Goal: Task Accomplishment & Management: Use online tool/utility

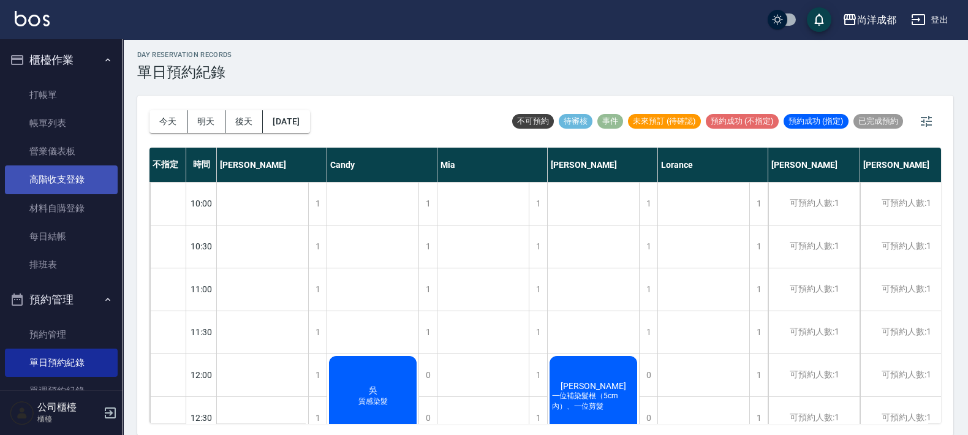
scroll to position [228, 0]
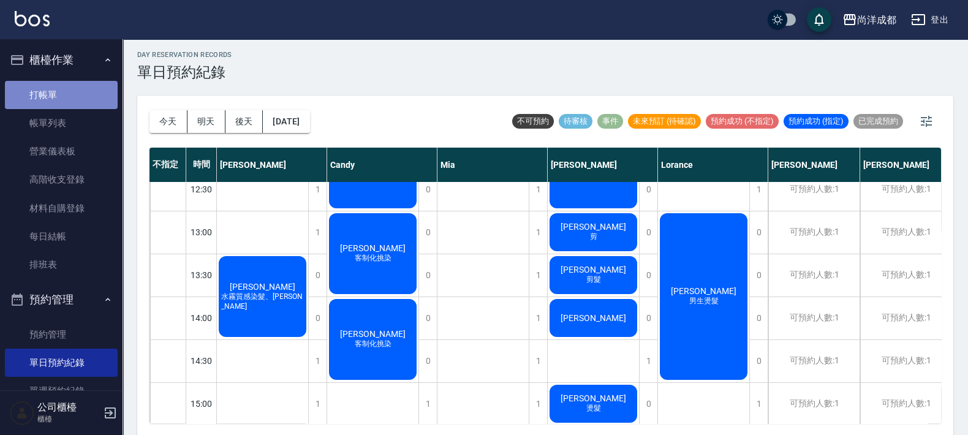
click at [62, 99] on link "打帳單" at bounding box center [61, 95] width 113 height 28
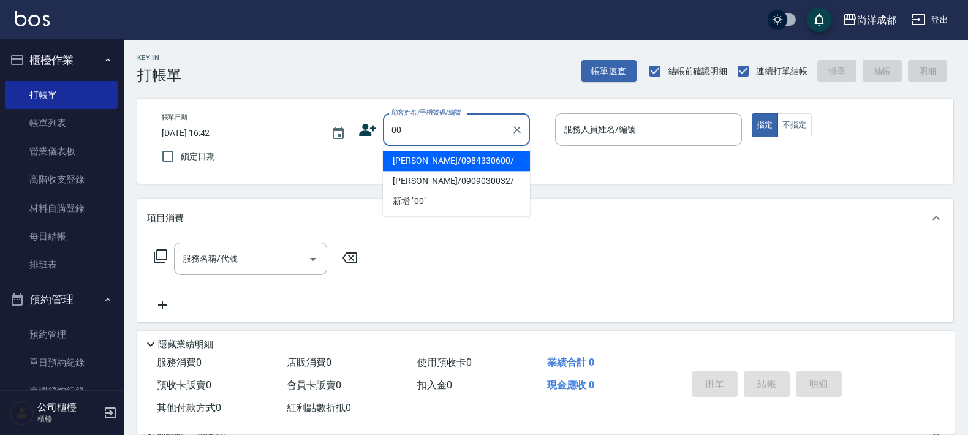
type input "[PERSON_NAME]/0984330600/"
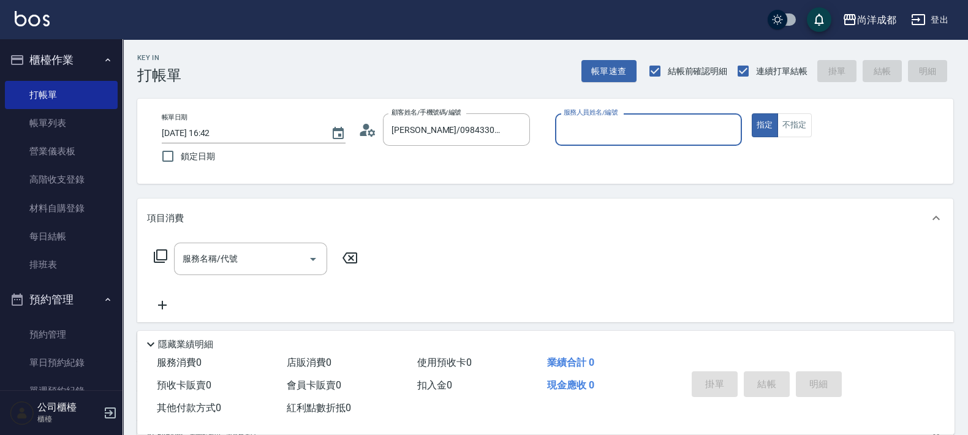
type input "[PERSON_NAME]-01"
type input "新客人 姓名未設定/00/null"
click at [723, 134] on icon "Clear" at bounding box center [729, 130] width 12 height 12
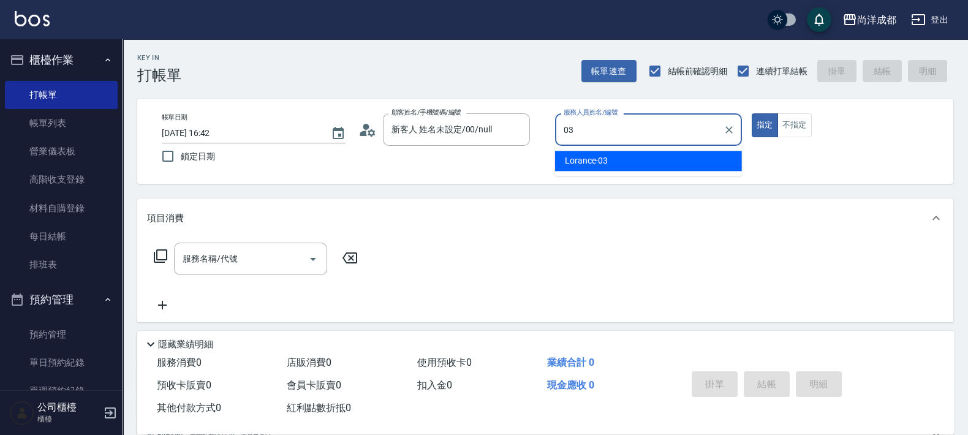
type input "Lorance-03"
type button "true"
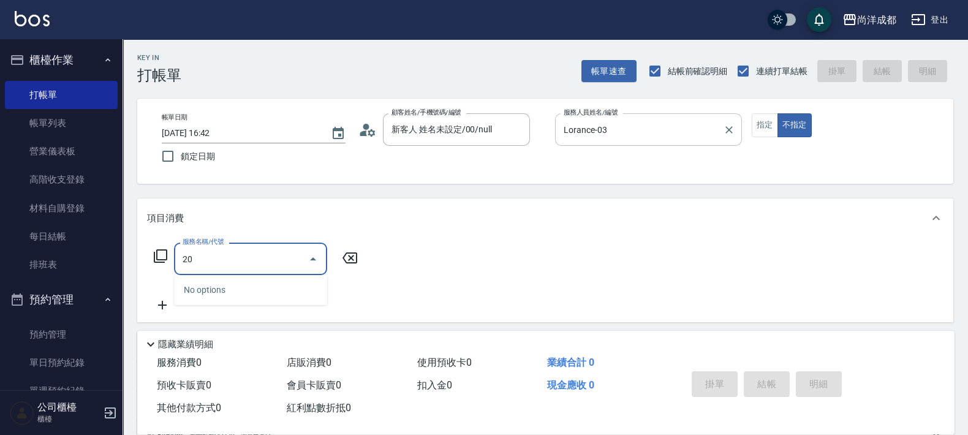
type input "201"
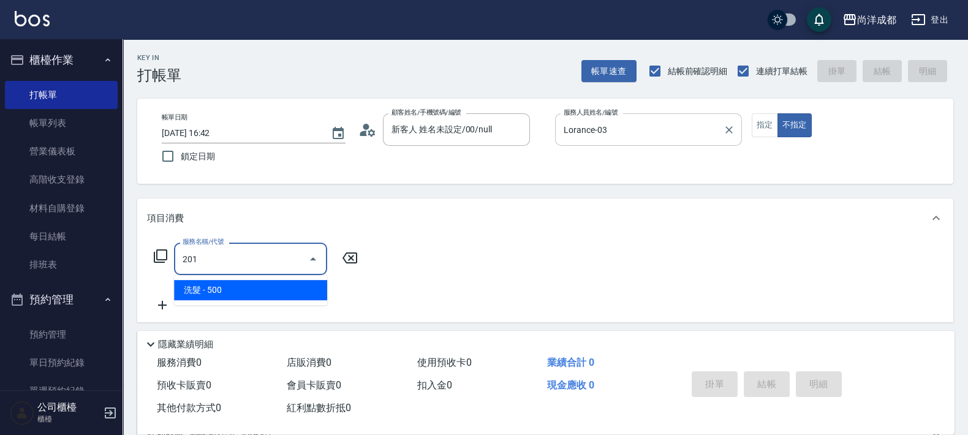
type input "50"
type input "洗髮(201)"
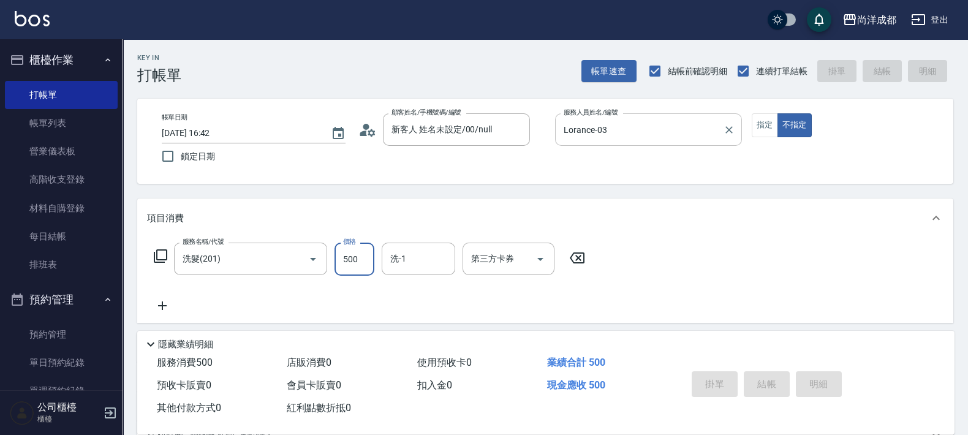
type input "0"
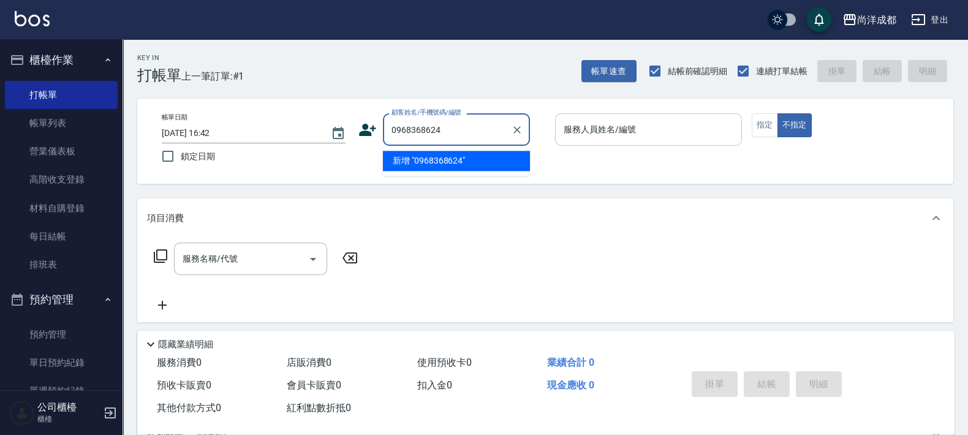
type input "0968368624"
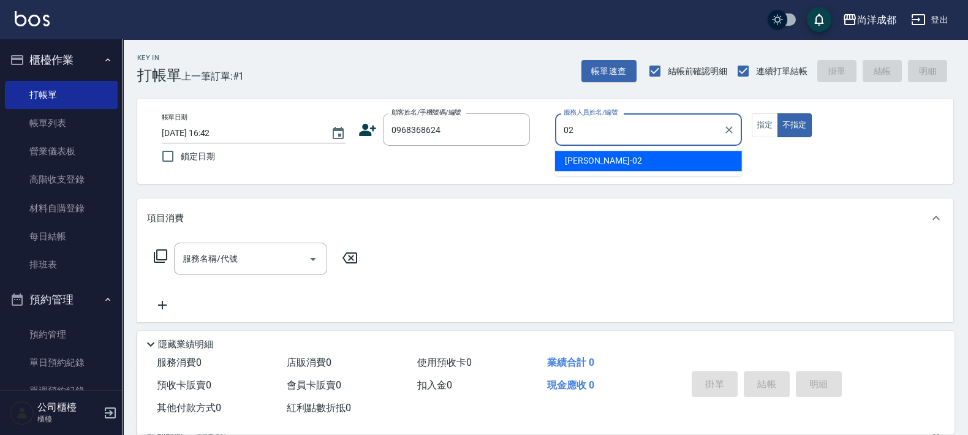
type input "Lance-02"
type button "false"
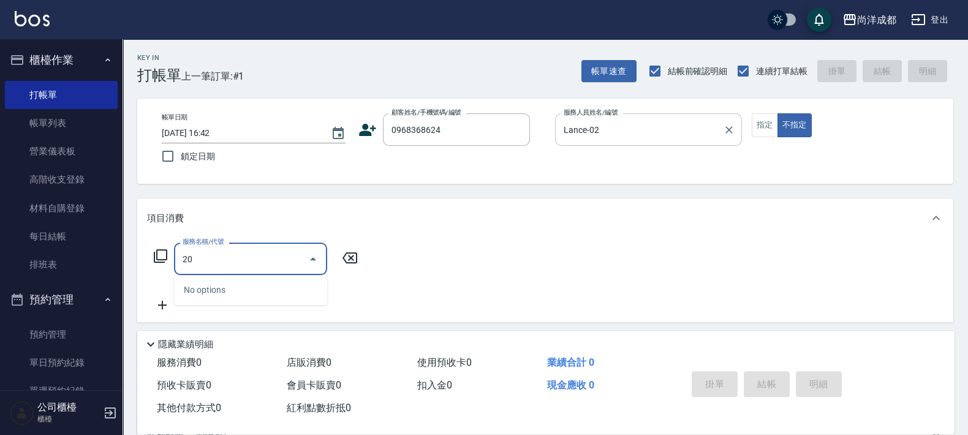
type input "201"
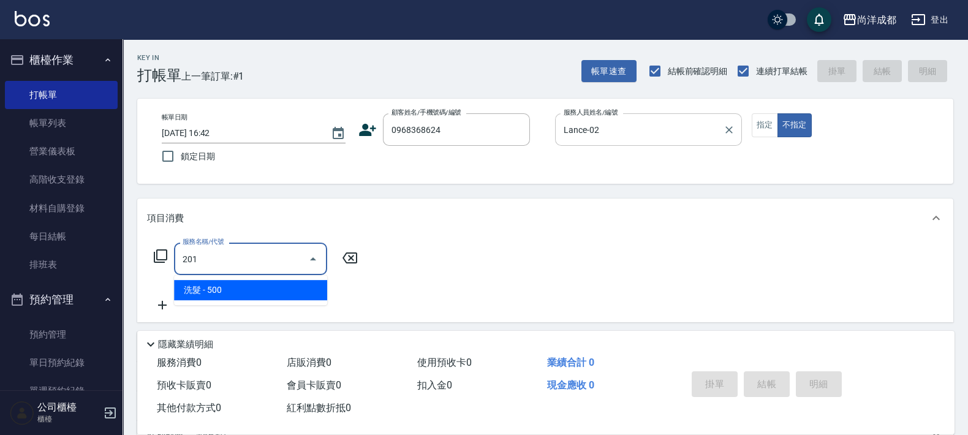
type input "50"
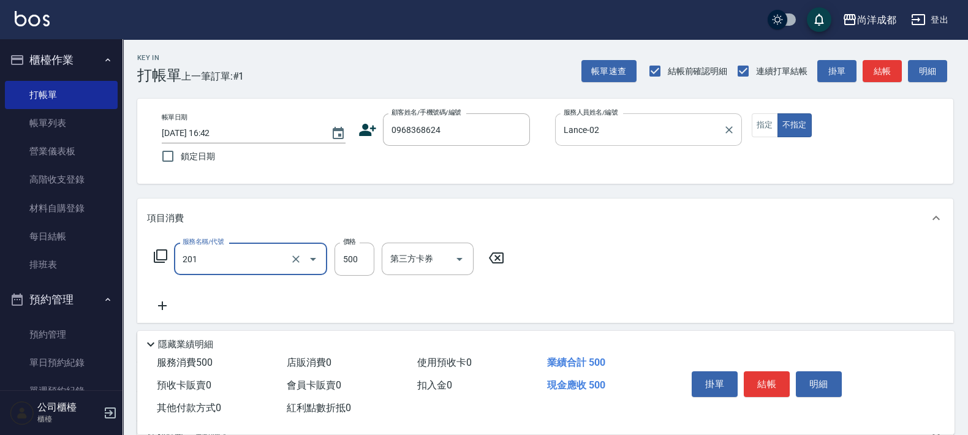
type input "洗髮(201)"
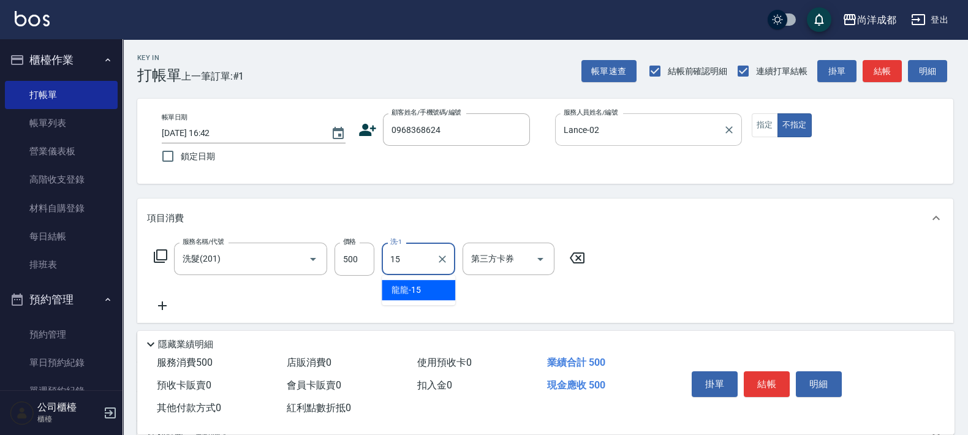
type input "龍龍-15"
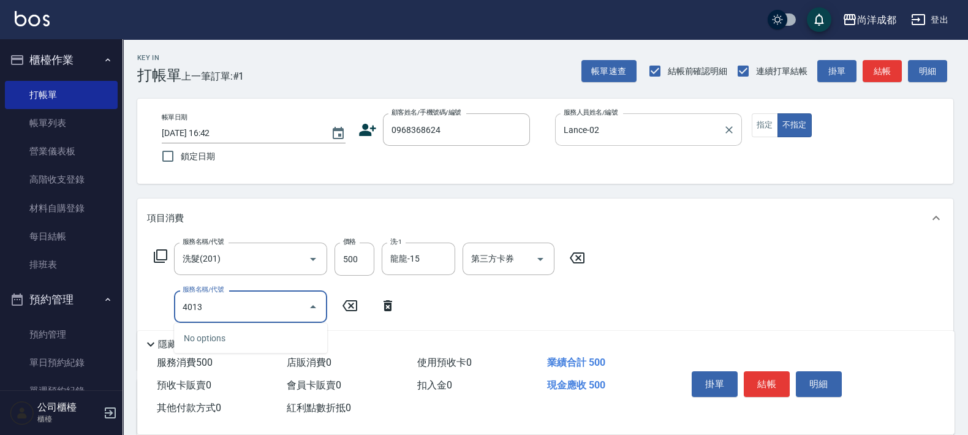
type input "401"
type input "70"
type input "剪髮(401)"
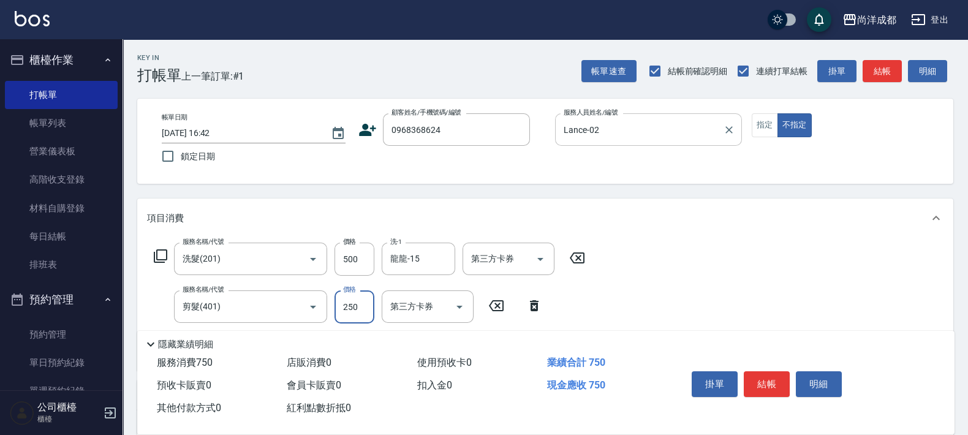
type input "3"
type input "50"
type input "30"
type input "80"
type input "300"
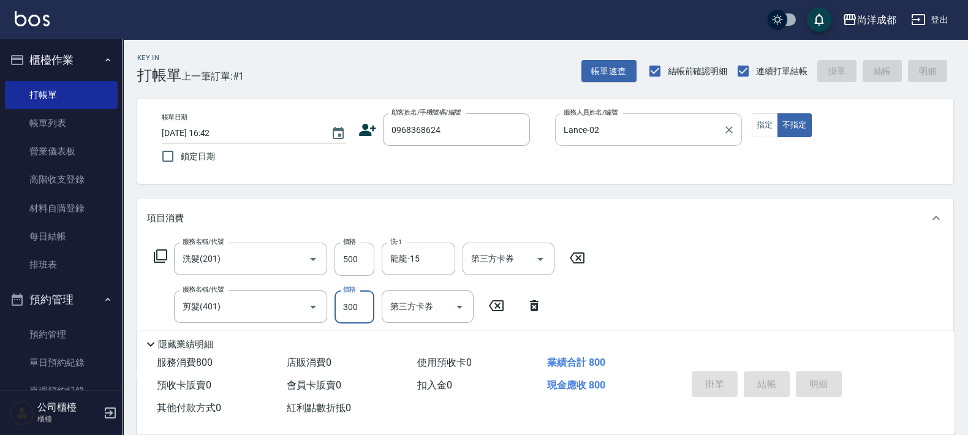
type input "0"
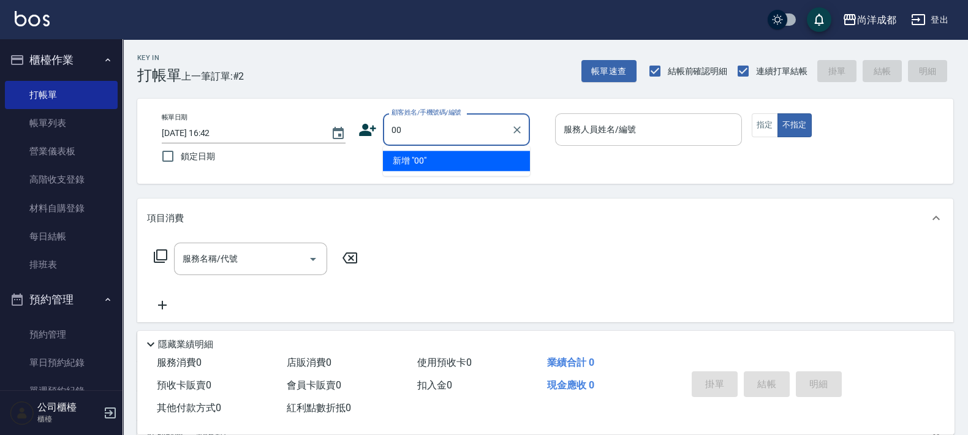
type input "00"
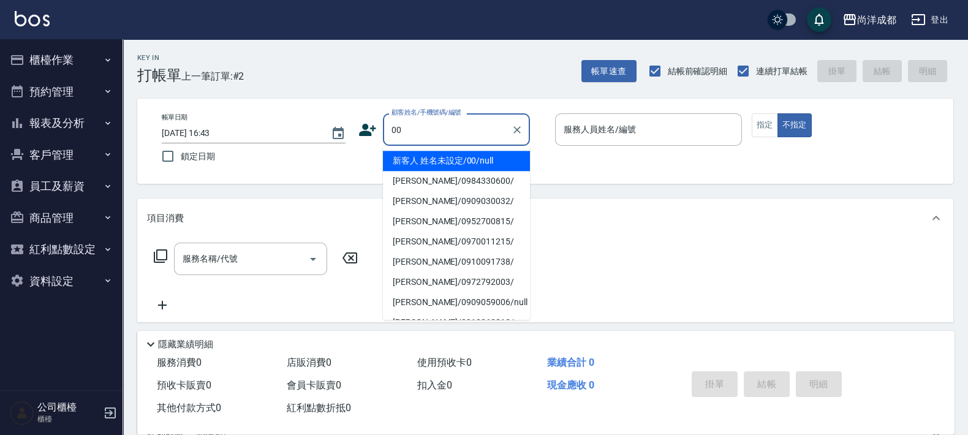
type input "新客人 姓名未設定/00/null"
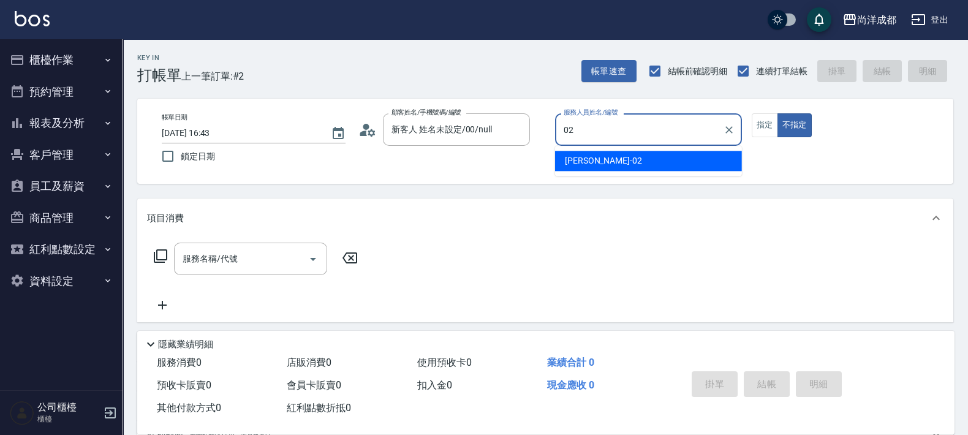
type input "Lance-02"
type button "false"
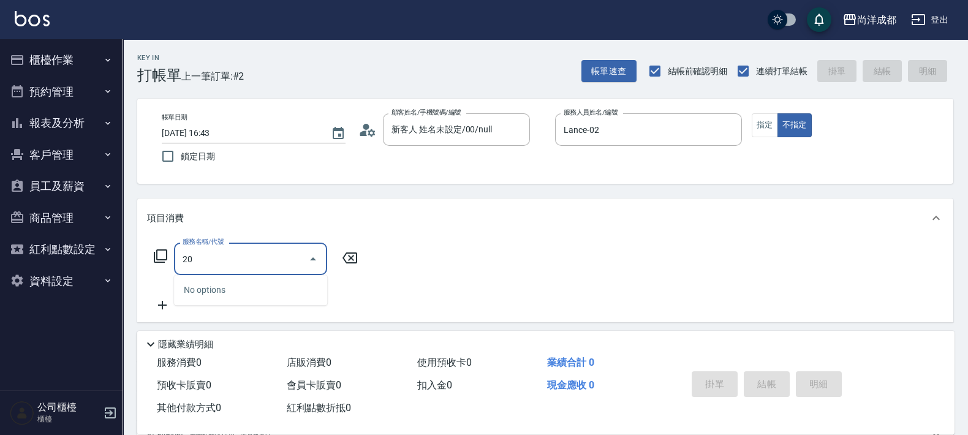
type input "201"
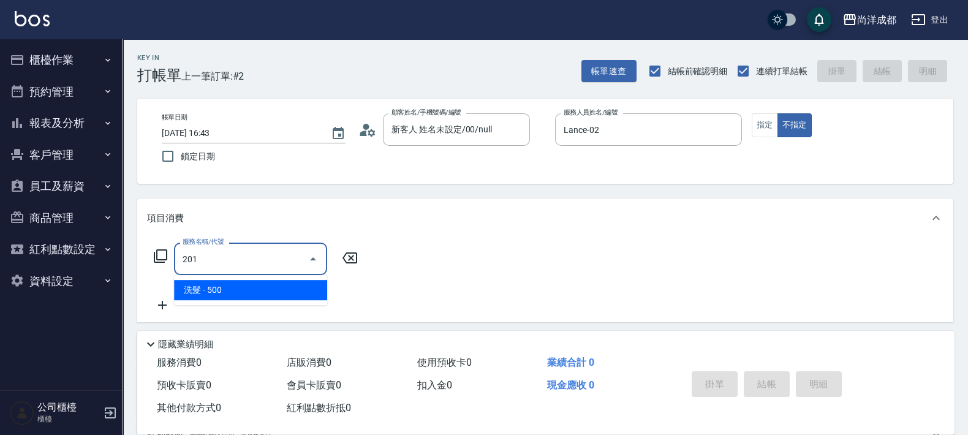
type input "50"
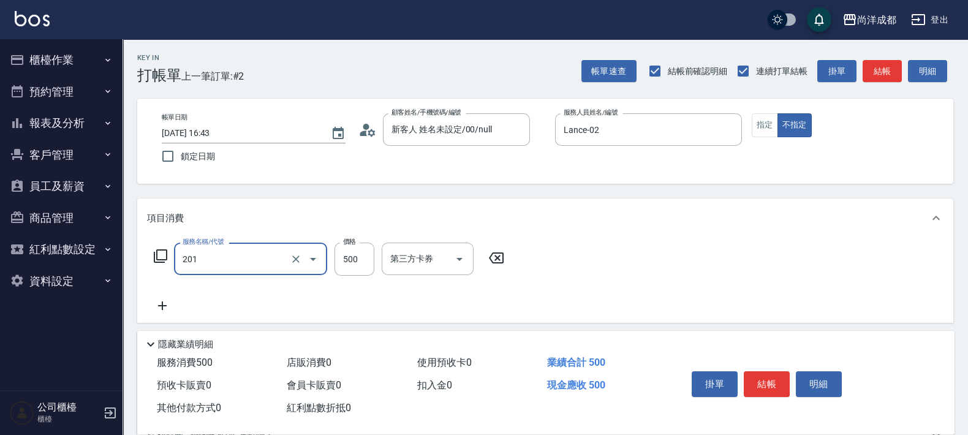
type input "洗髮(201)"
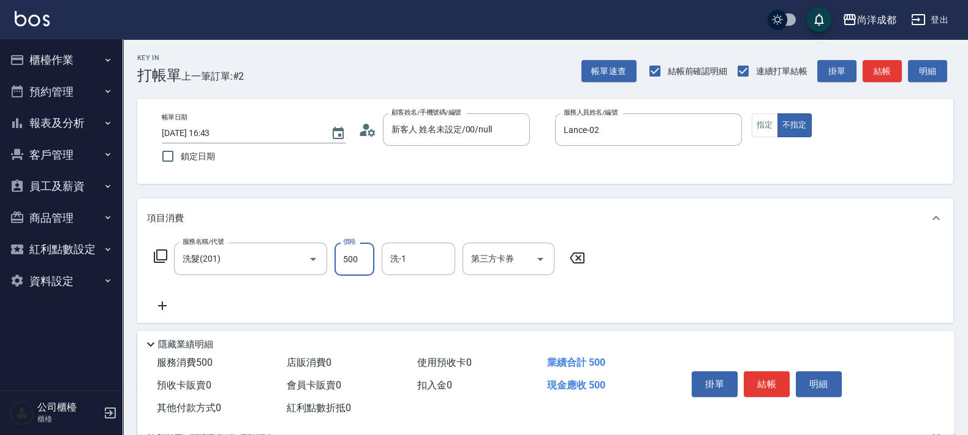
type input "6"
type input "0"
type input "60"
type input "600"
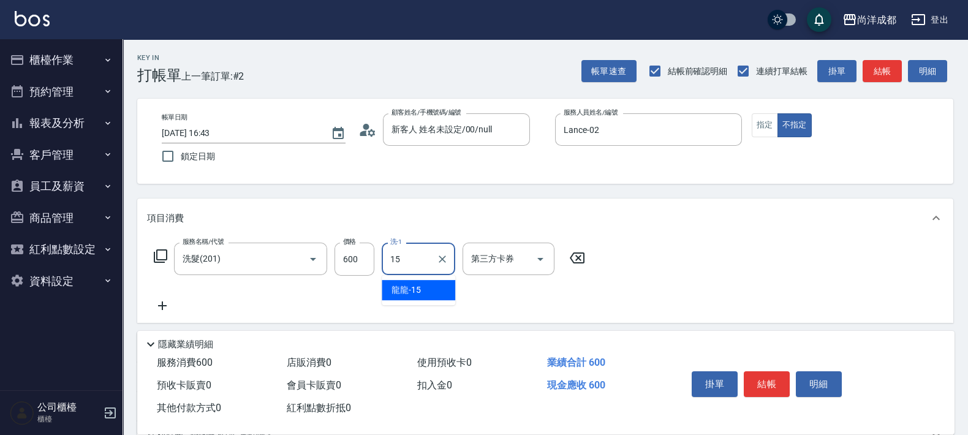
type input "龍龍-15"
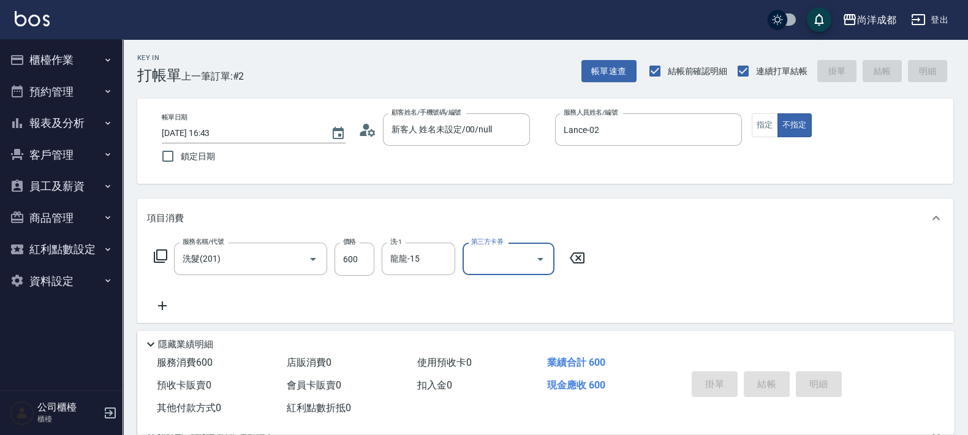
type input "0"
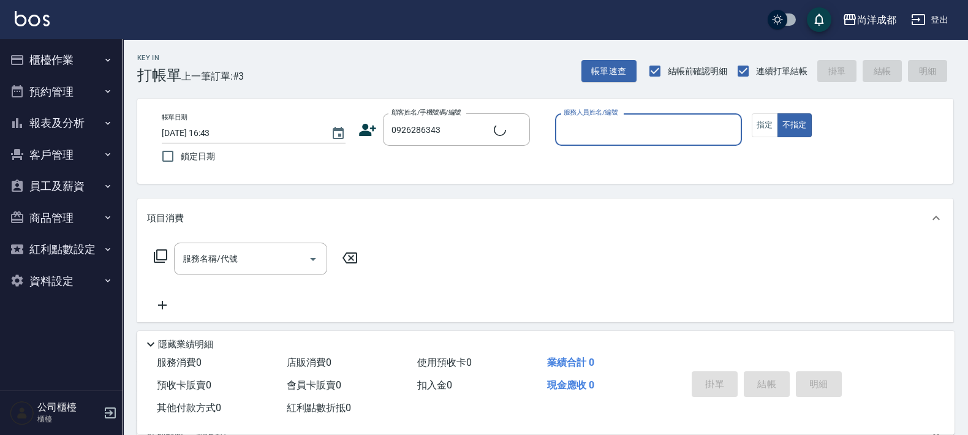
type input "陳柏仲/0926286343/null"
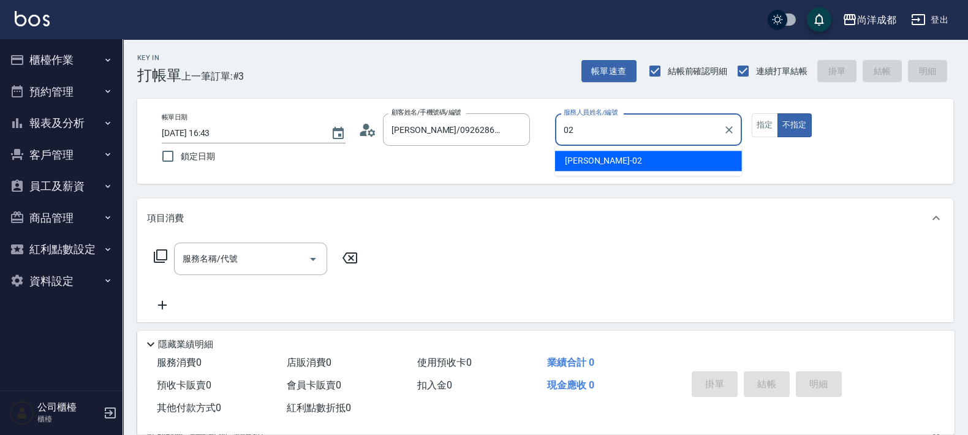
type input "Lance-02"
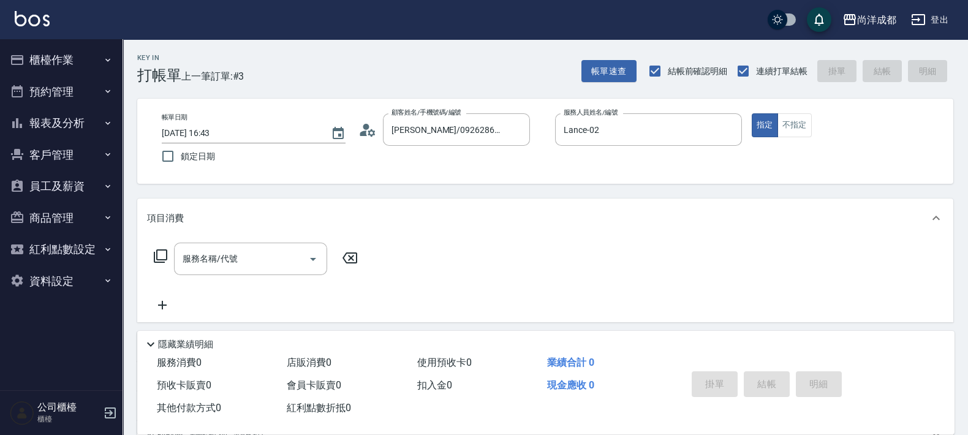
click at [367, 130] on icon at bounding box center [367, 130] width 18 height 18
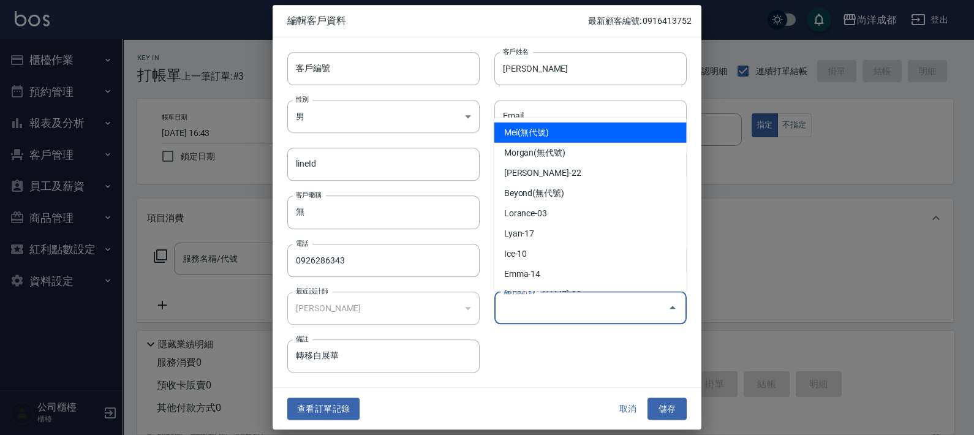
click at [657, 302] on input "偏好設計師" at bounding box center [581, 307] width 163 height 21
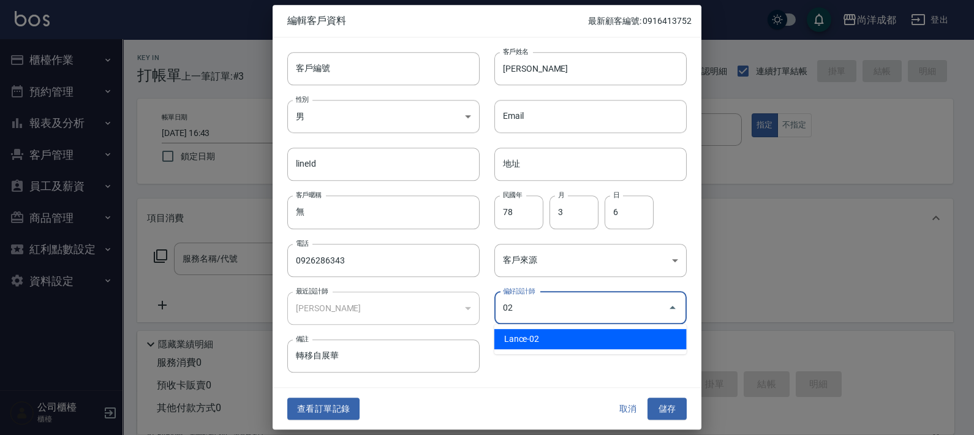
type input "[PERSON_NAME]"
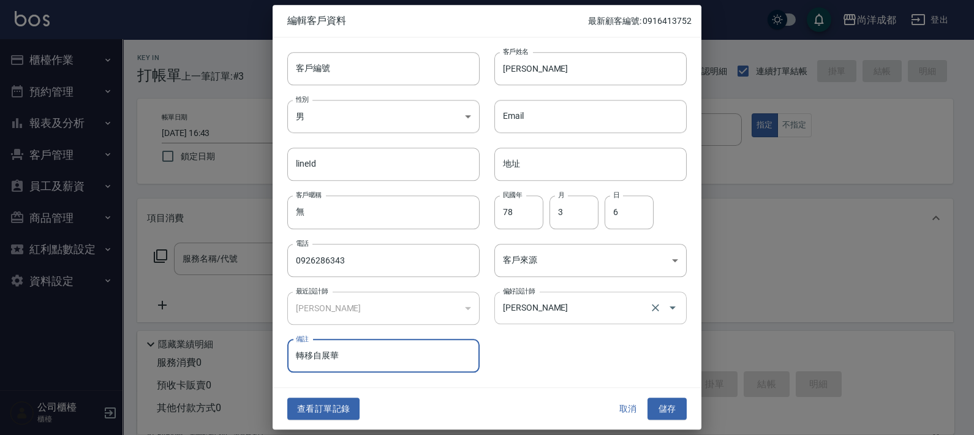
click at [647, 397] on button "儲存" at bounding box center [666, 408] width 39 height 23
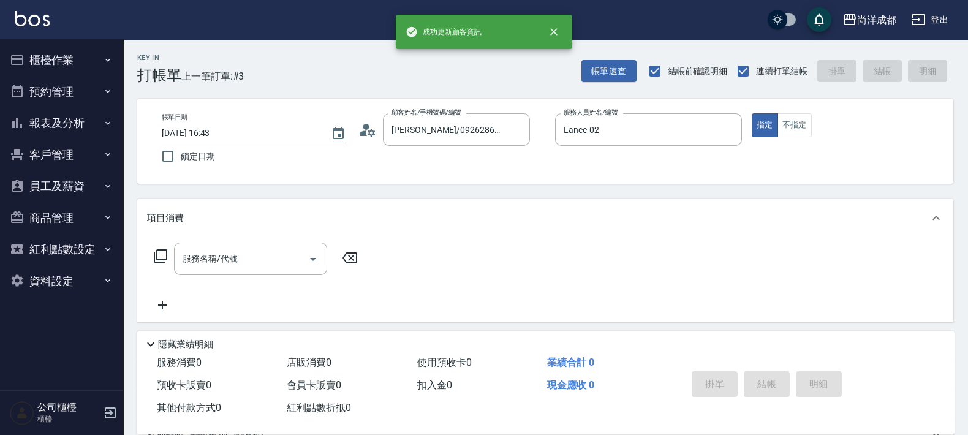
click at [263, 279] on div "服務名稱/代號 服務名稱/代號" at bounding box center [256, 278] width 218 height 70
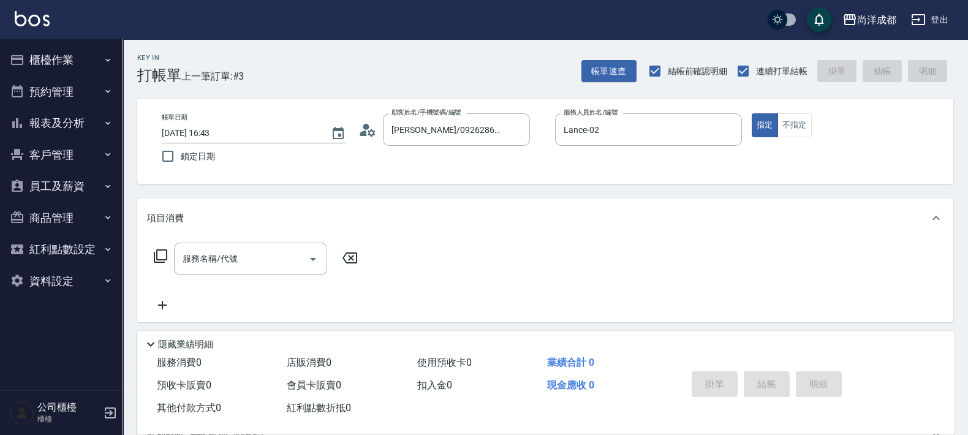
click at [255, 288] on div "服務名稱/代號 服務名稱/代號" at bounding box center [256, 278] width 218 height 70
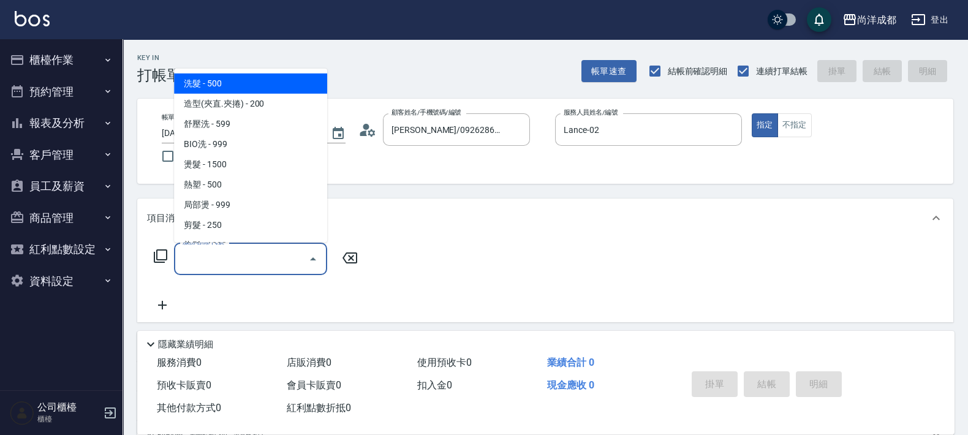
click at [269, 252] on input "服務名稱/代號" at bounding box center [241, 258] width 124 height 21
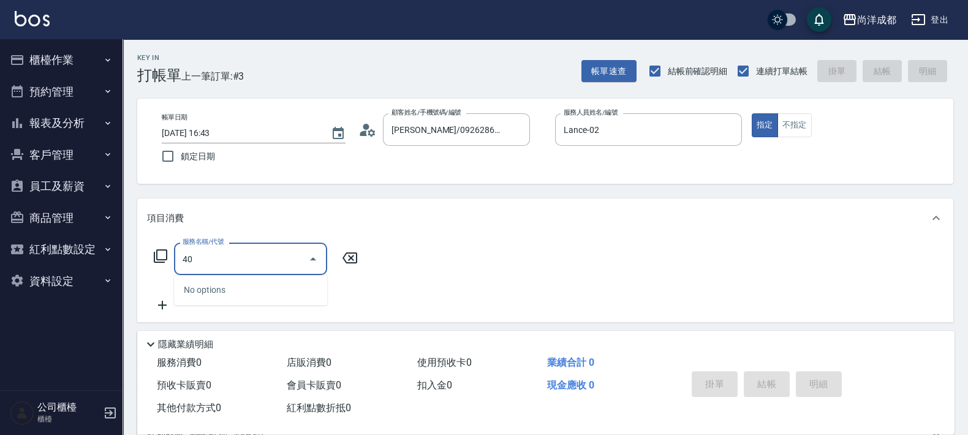
type input "401"
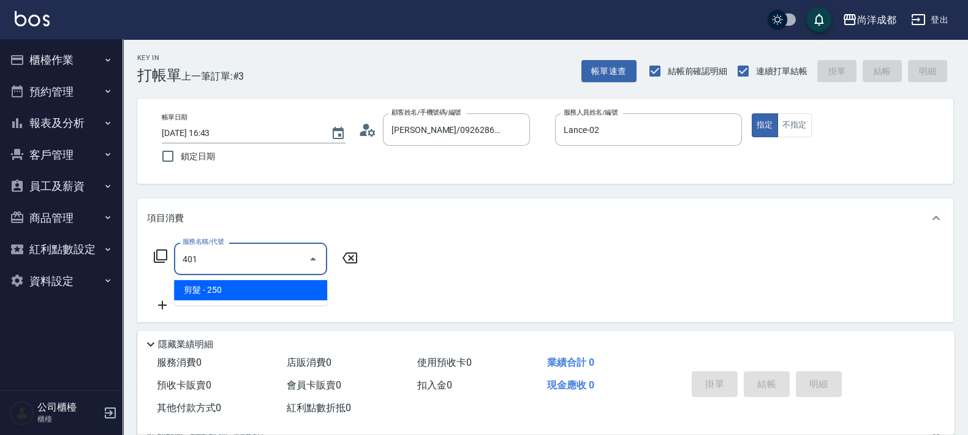
type input "20"
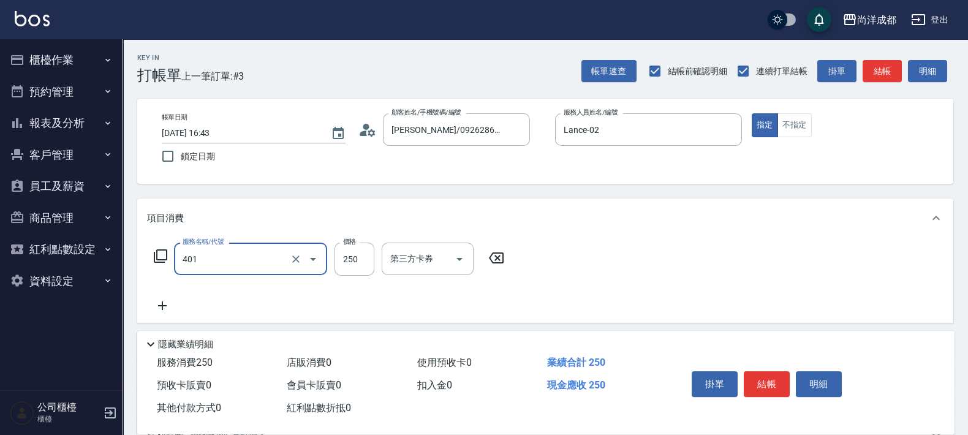
type input "剪髮(401)"
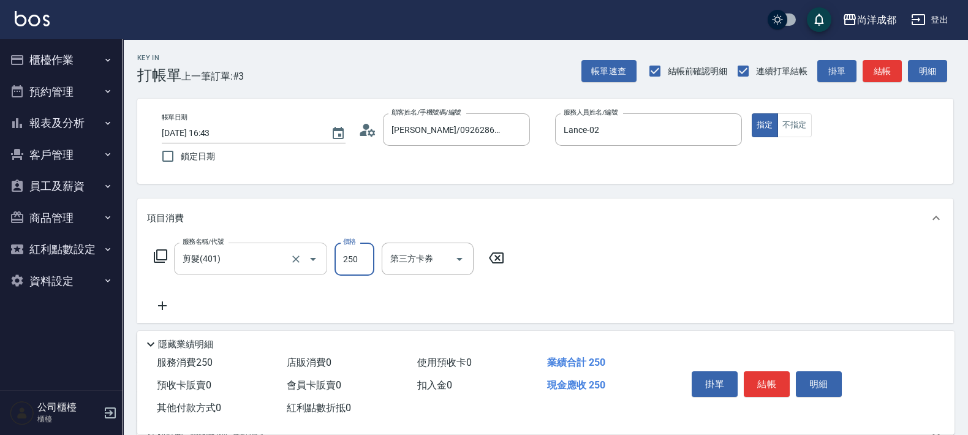
type input "1"
type input "0"
type input "100"
type input "1000"
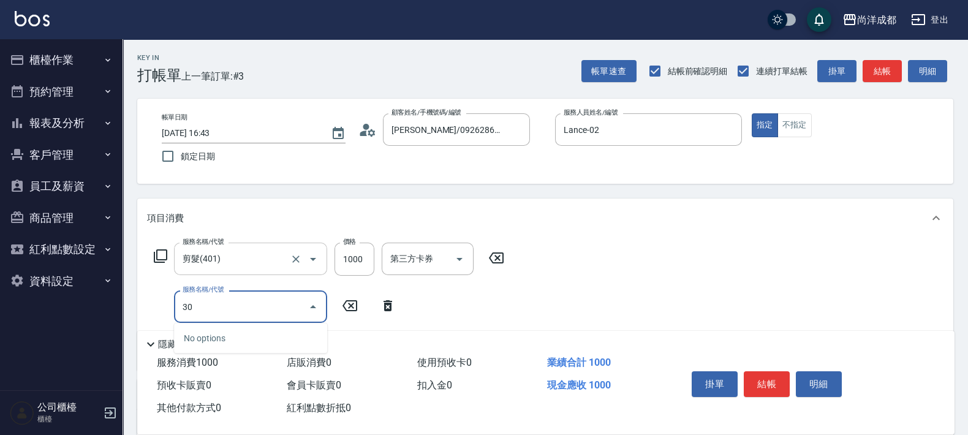
type input "301"
type input "250"
type input "燙髮(301)"
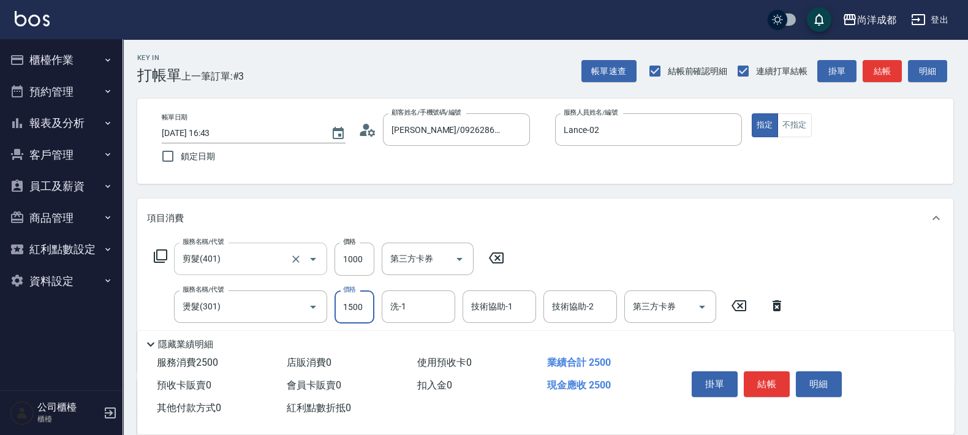
type input "1"
type input "100"
type input "120"
type input "220"
type input "1200"
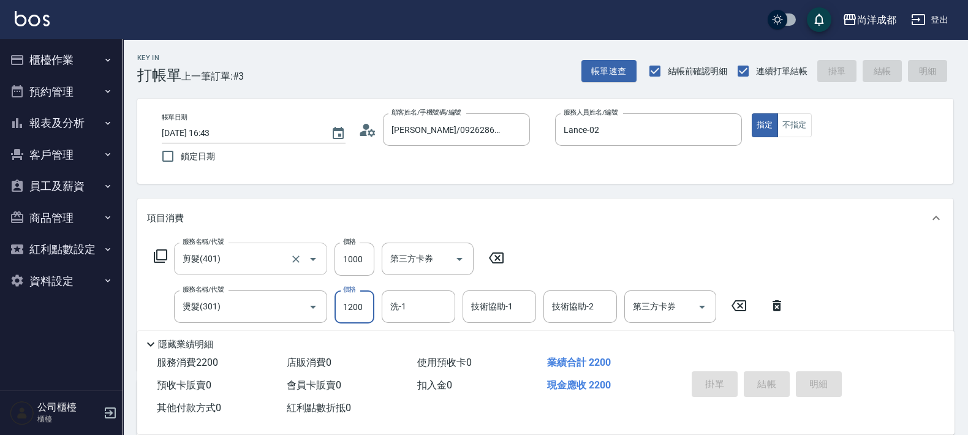
type input "0"
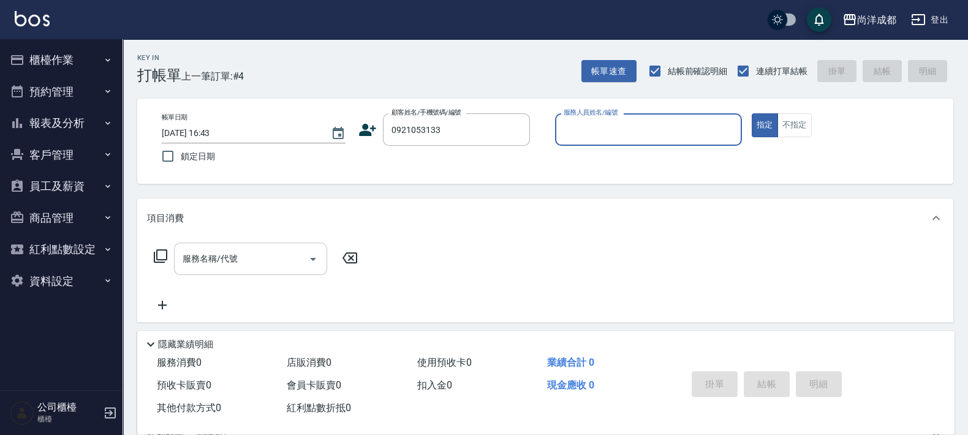
type input "李姿齡/0921053133/null"
type input "[PERSON_NAME]-01"
click at [751, 113] on button "指定" at bounding box center [764, 125] width 26 height 24
type button "true"
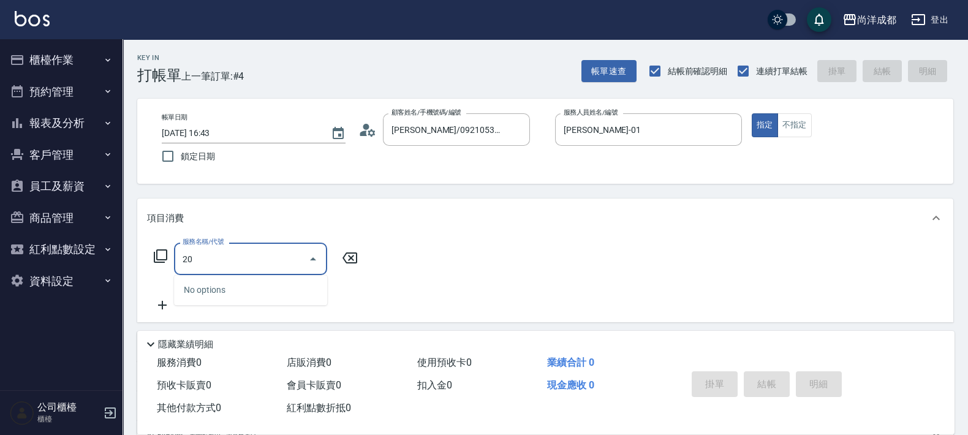
type input "201"
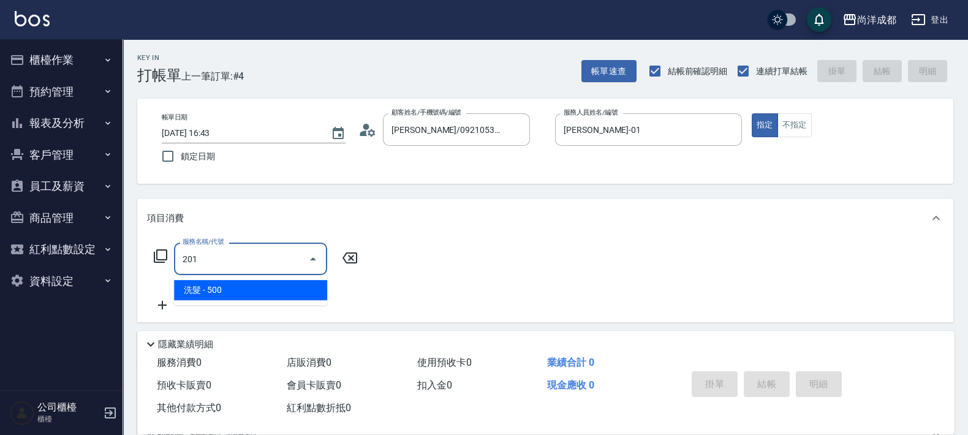
type input "50"
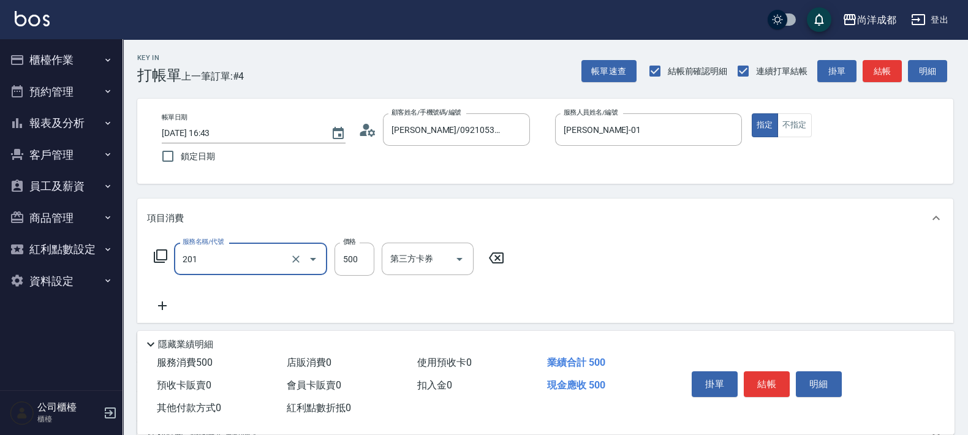
type input "洗髮(201)"
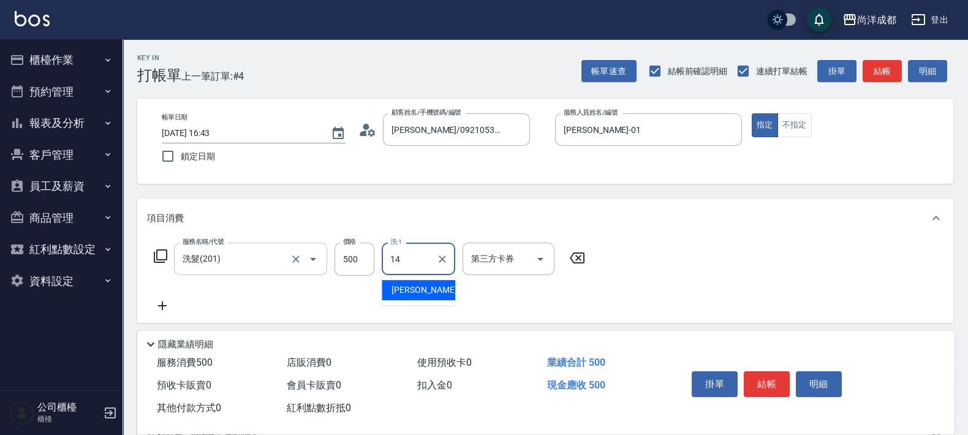
type input "Emma-14"
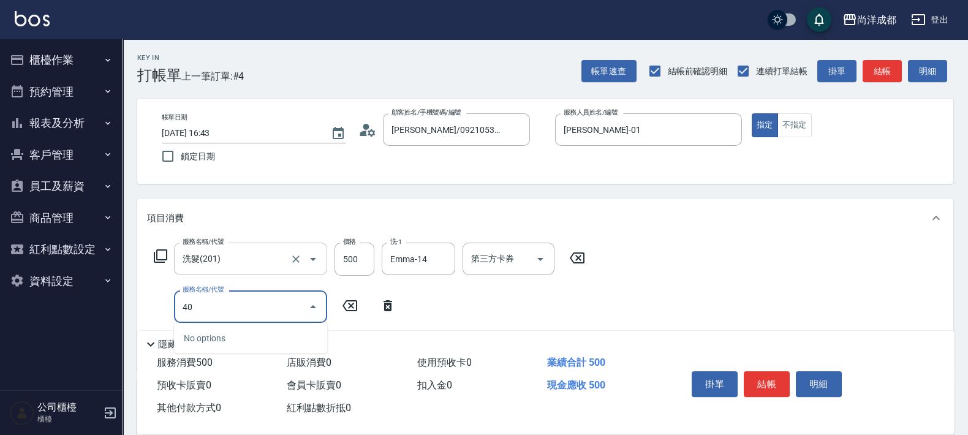
type input "401"
type input "70"
type input "剪髮(401)"
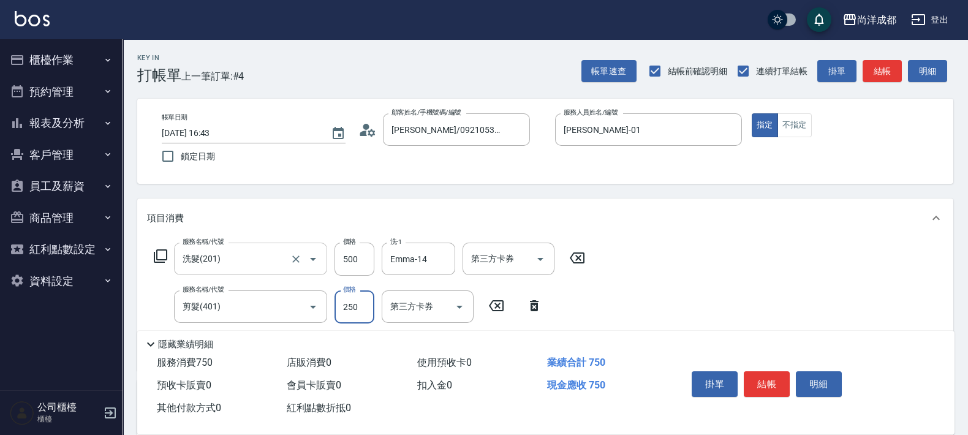
type input "1"
type input "50"
type input "10"
type input "60"
type input "1000"
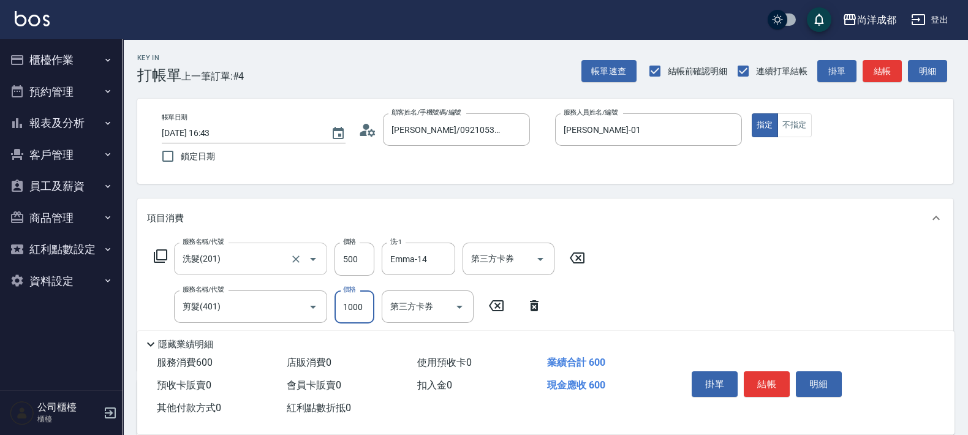
type input "150"
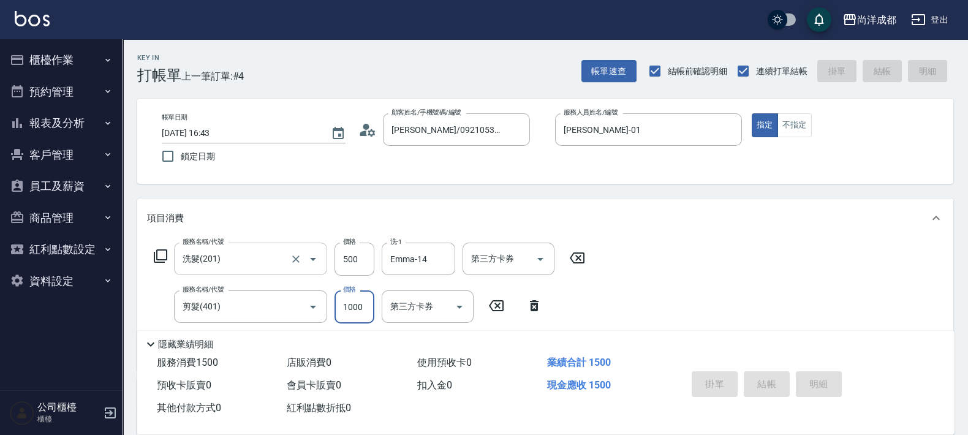
type input "2025/10/09 16:44"
type input "0"
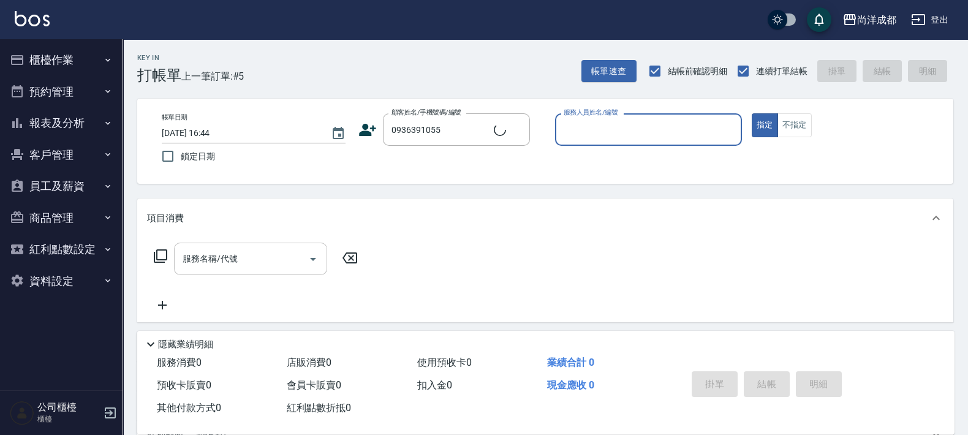
type input "黃奇揚/0936391055/null"
type input "[PERSON_NAME]-01"
click at [751, 113] on button "指定" at bounding box center [764, 125] width 26 height 24
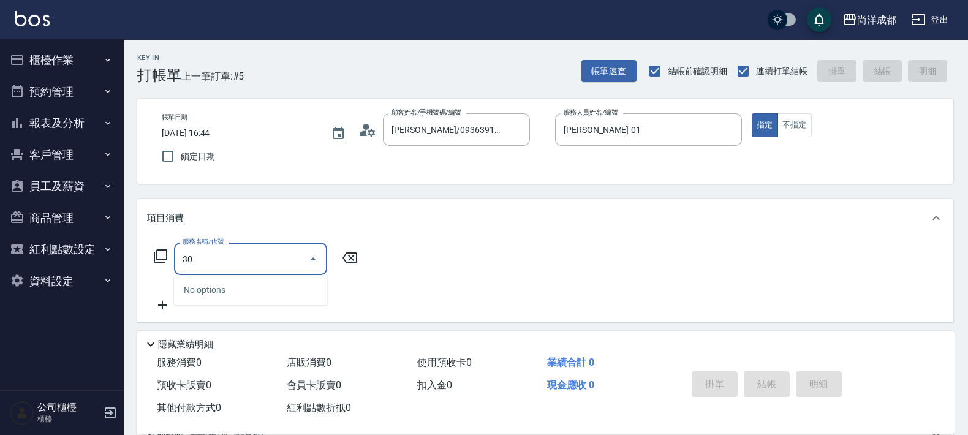
type input "301"
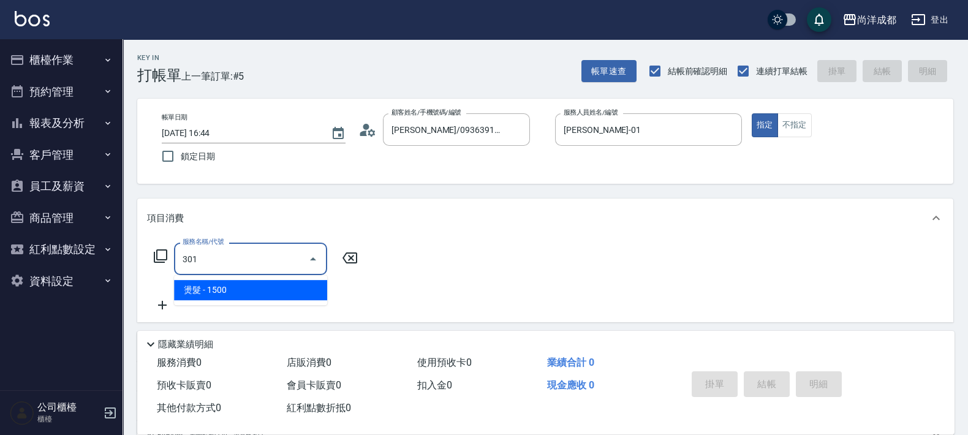
type input "150"
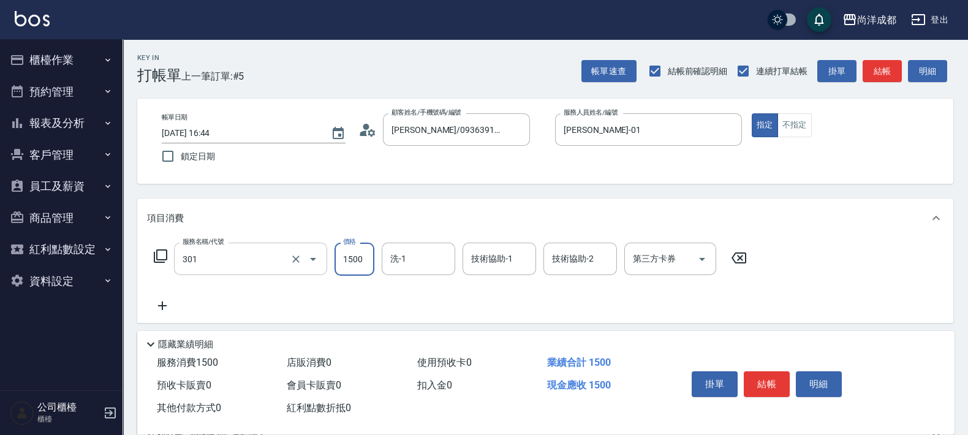
type input "燙髮(301)"
type input "3"
type input "0"
type input "304"
type input "30"
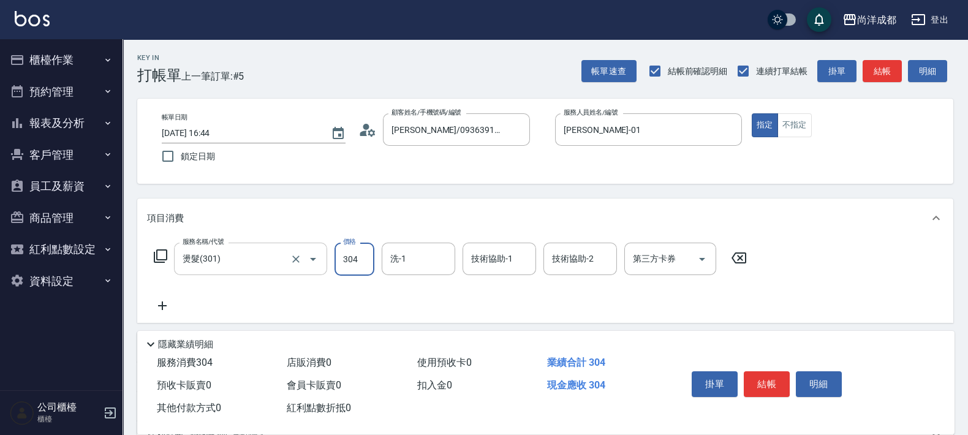
type input "3040"
type input "300"
type input "3040"
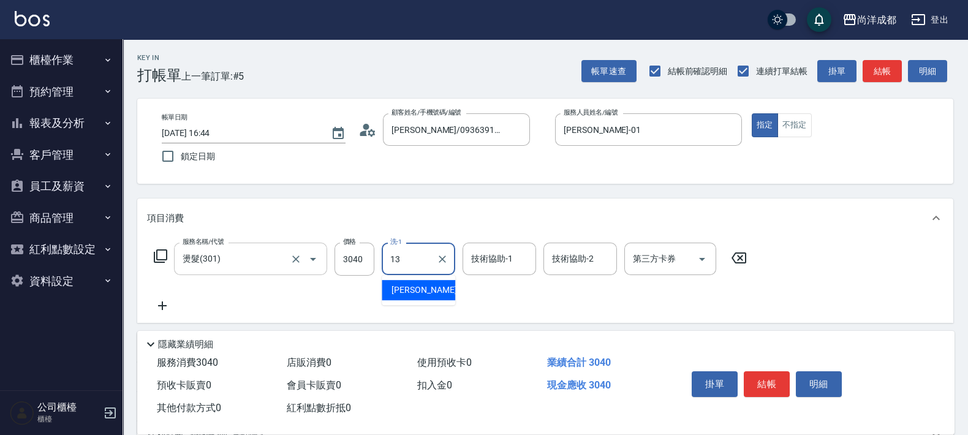
type input "Peggy-13"
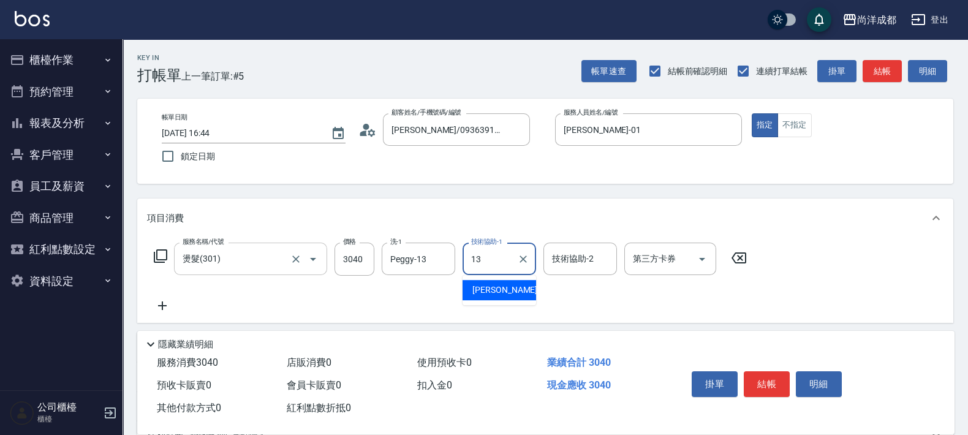
type input "Peggy-13"
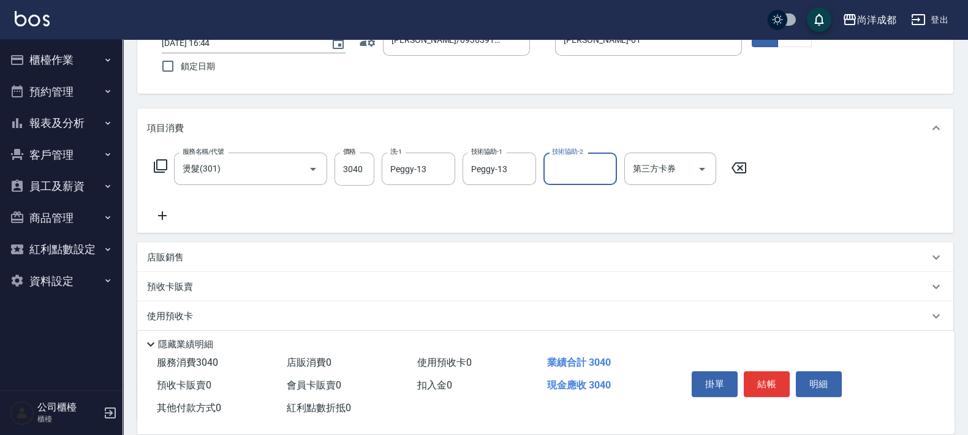
scroll to position [190, 0]
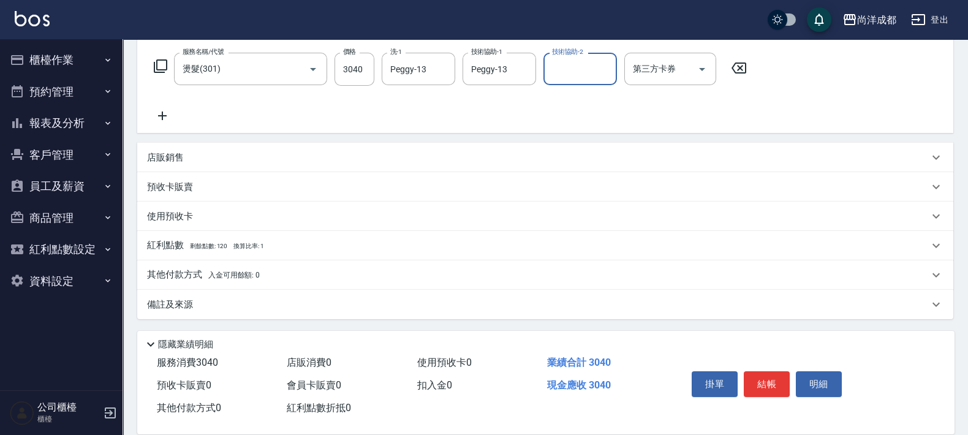
click at [207, 269] on p "其他付款方式 入金可用餘額: 0" at bounding box center [203, 274] width 113 height 13
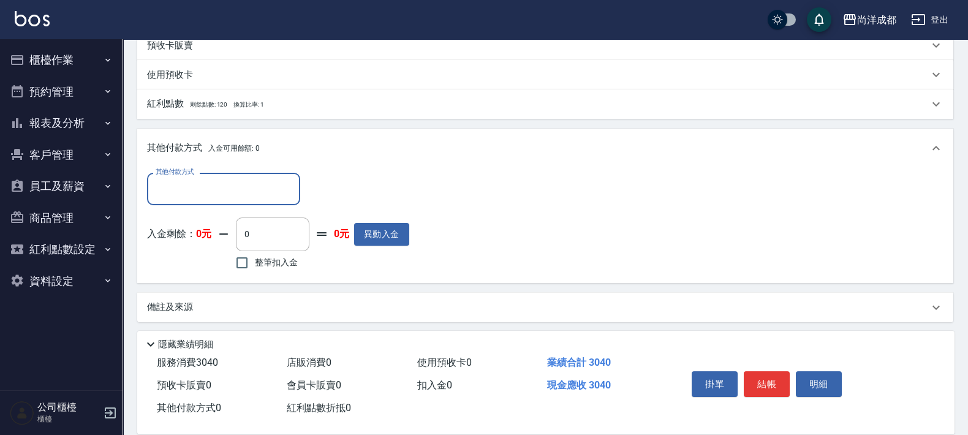
scroll to position [334, 0]
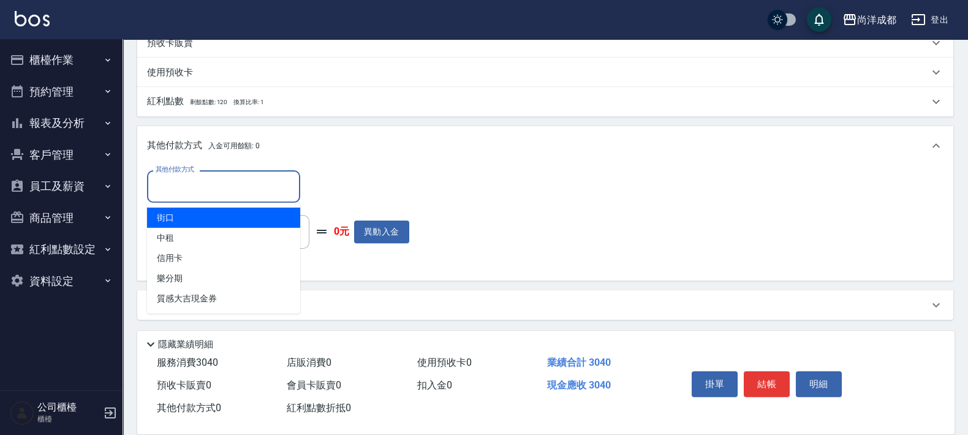
drag, startPoint x: 220, startPoint y: 181, endPoint x: 242, endPoint y: 243, distance: 65.7
click at [223, 184] on input "其他付款方式" at bounding box center [223, 186] width 142 height 21
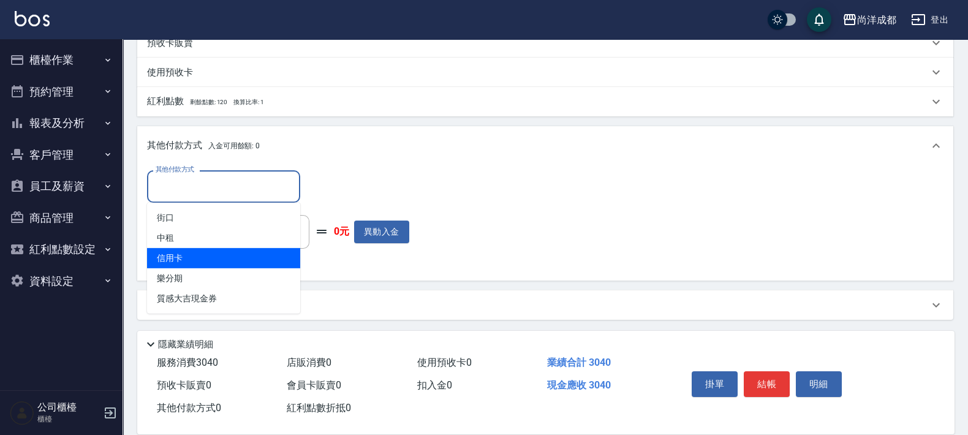
click at [242, 258] on span "信用卡" at bounding box center [223, 258] width 153 height 20
type input "信用卡"
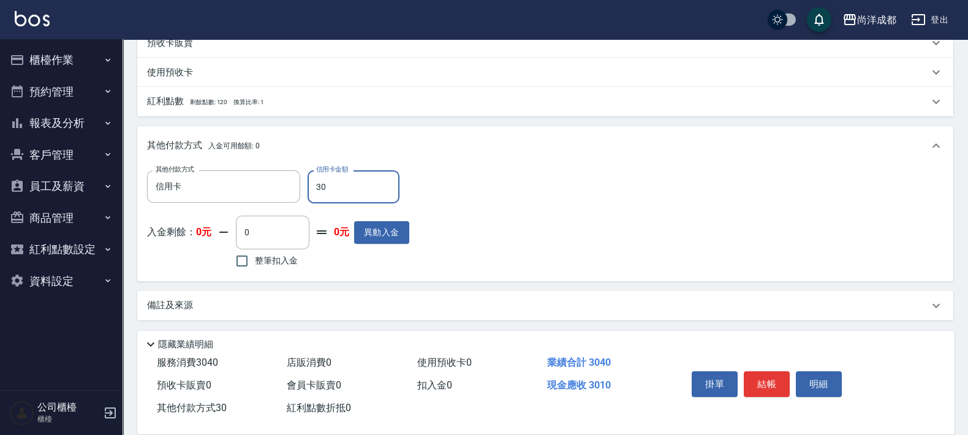
type input "304"
type input "270"
type input "3040"
type input "0"
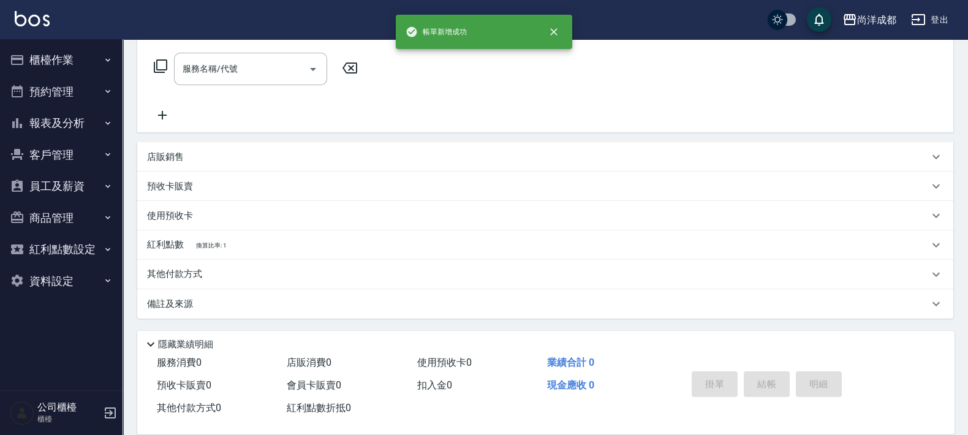
scroll to position [0, 0]
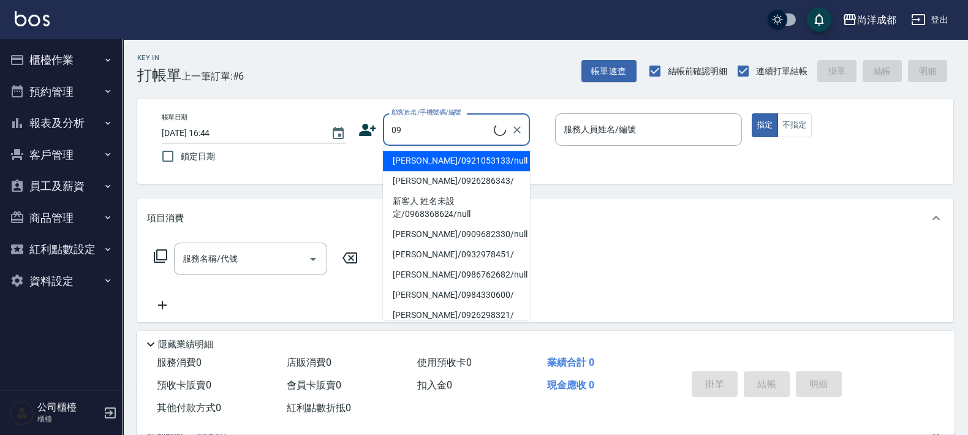
type input "0"
click at [467, 154] on li "新客人 姓名未設定/00/null" at bounding box center [456, 161] width 147 height 20
type input "新客人 姓名未設定/00/null"
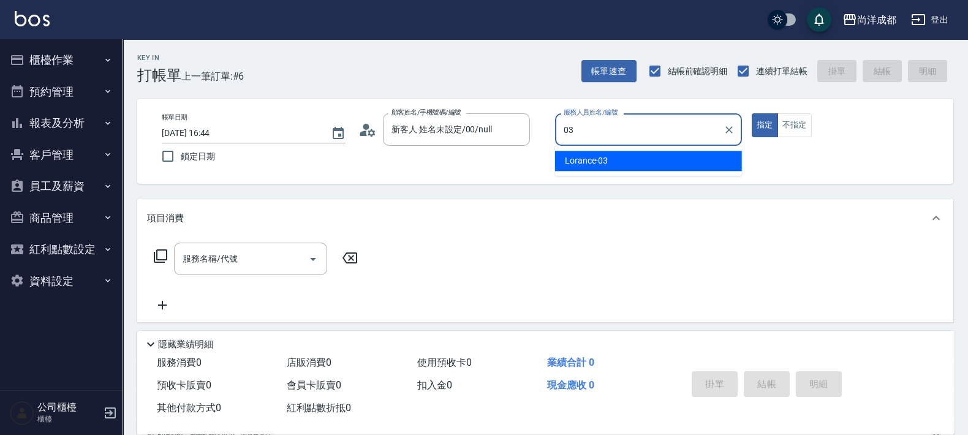
type input "Lorance-03"
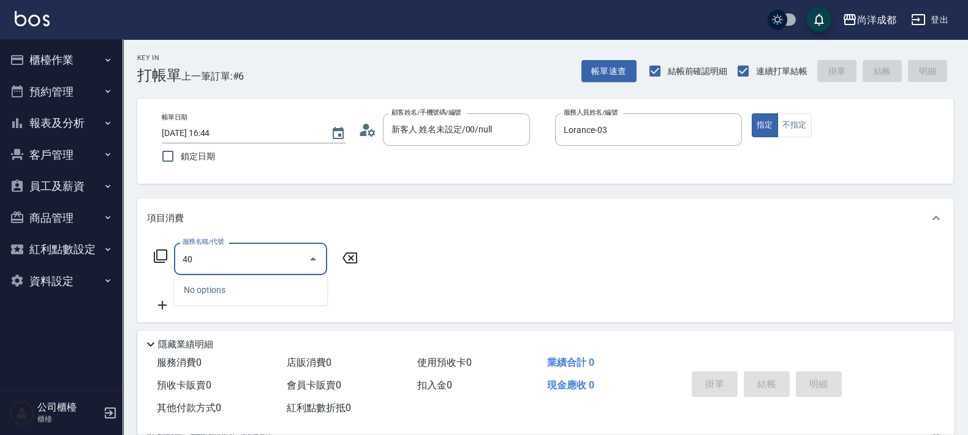
type input "401"
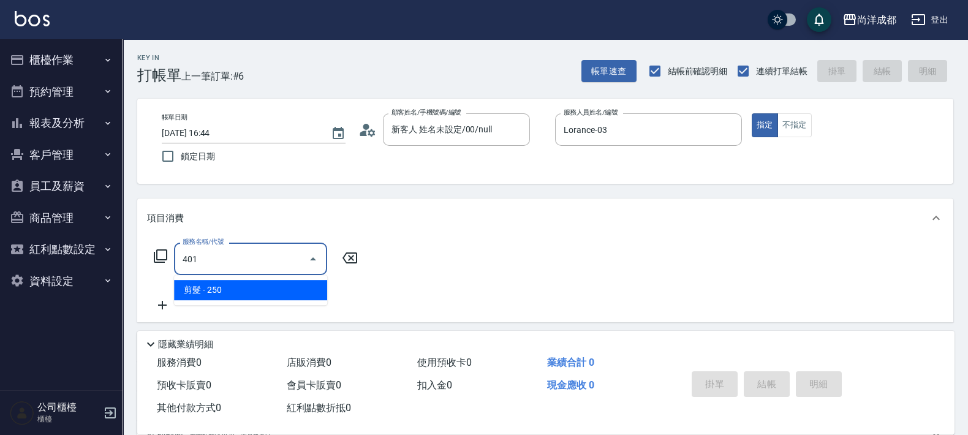
type input "20"
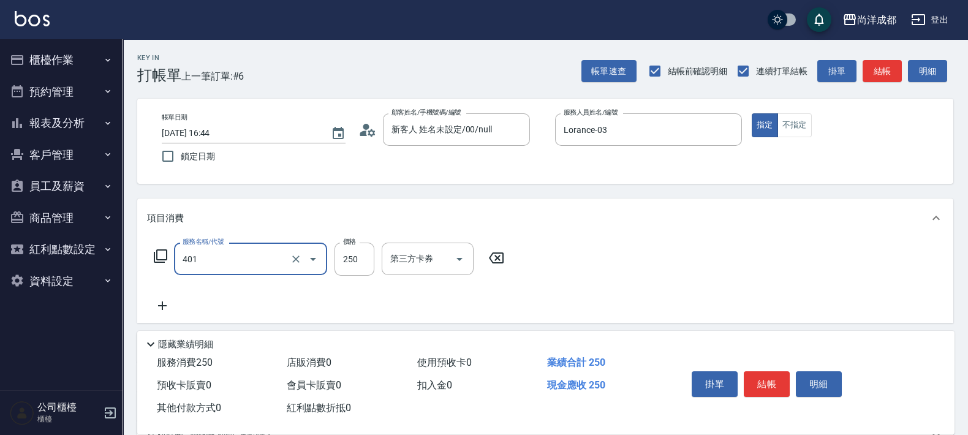
type input "剪髮(401)"
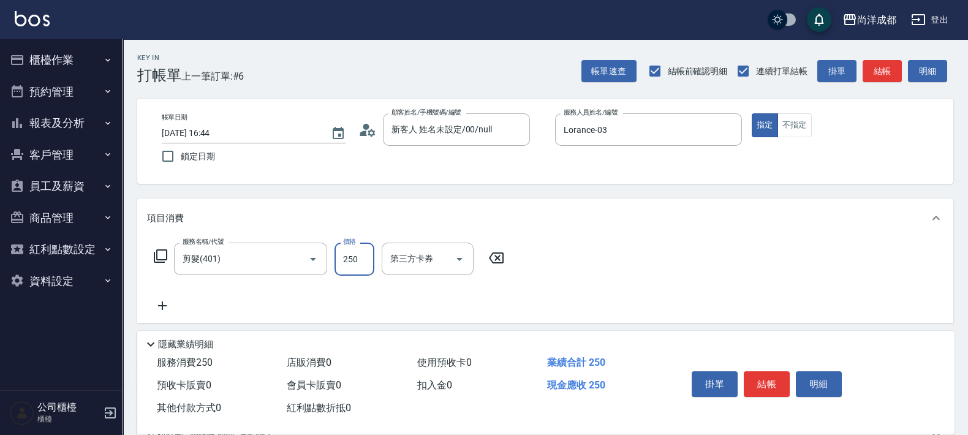
type input "0"
type input "714"
type input "70"
type input "714"
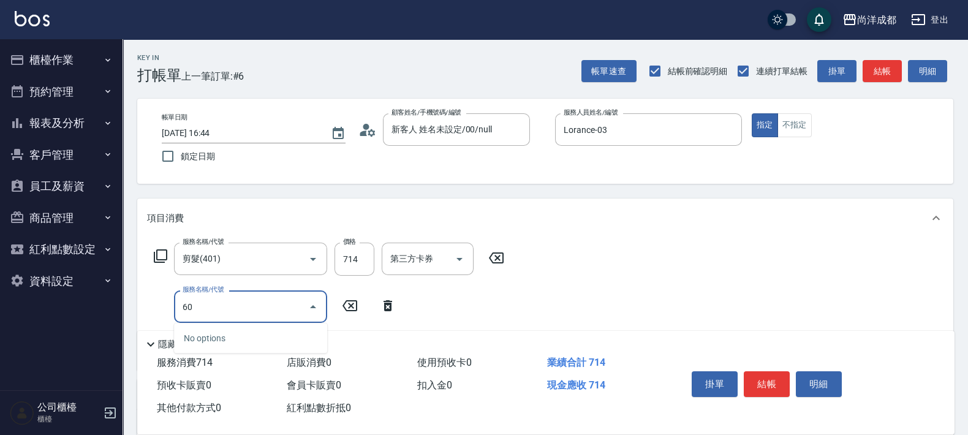
type input "601"
type input "170"
type input "自備護髮(1000以上)(601)"
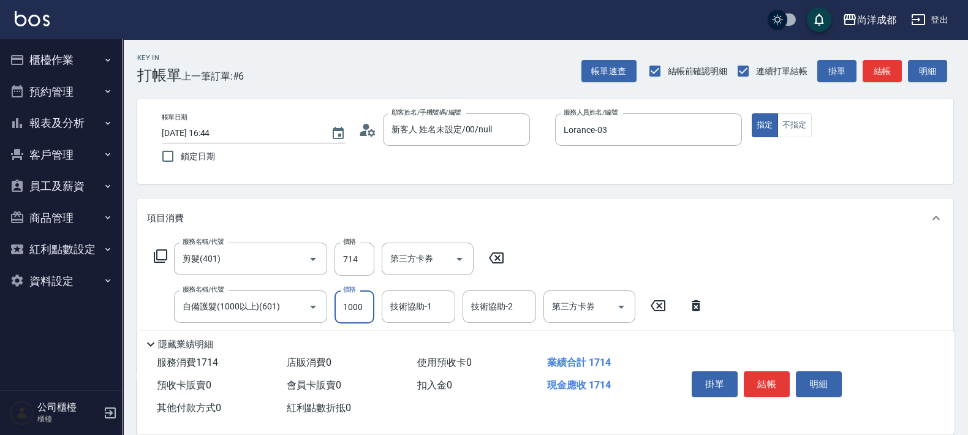
type input "1"
type input "70"
type input "187"
type input "90"
type input "1875"
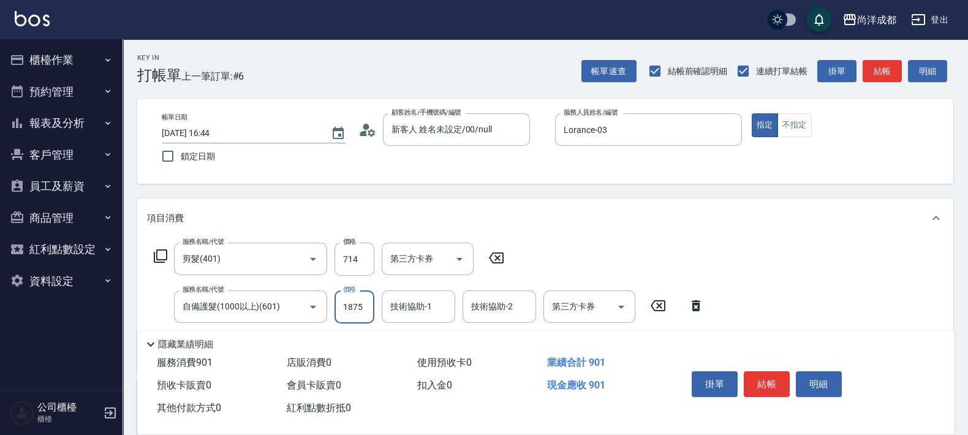
type input "250"
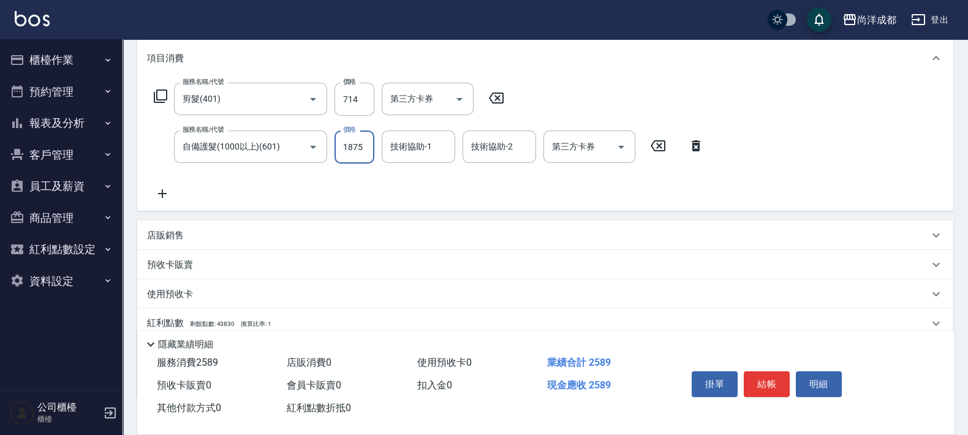
scroll to position [238, 0]
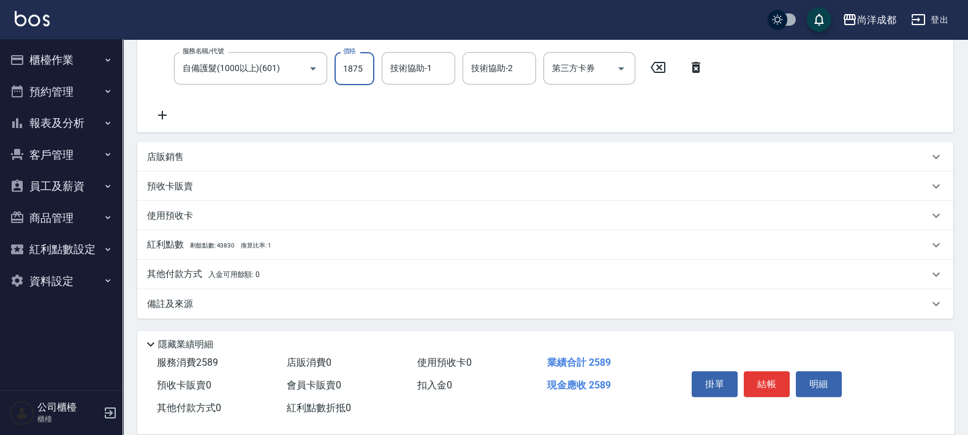
type input "1875"
click at [205, 272] on p "其他付款方式 入金可用餘額: 0" at bounding box center [203, 274] width 113 height 13
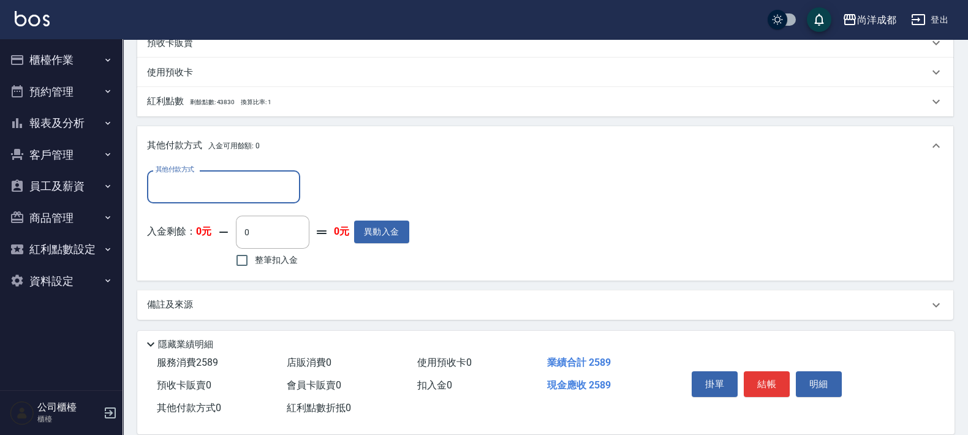
scroll to position [382, 0]
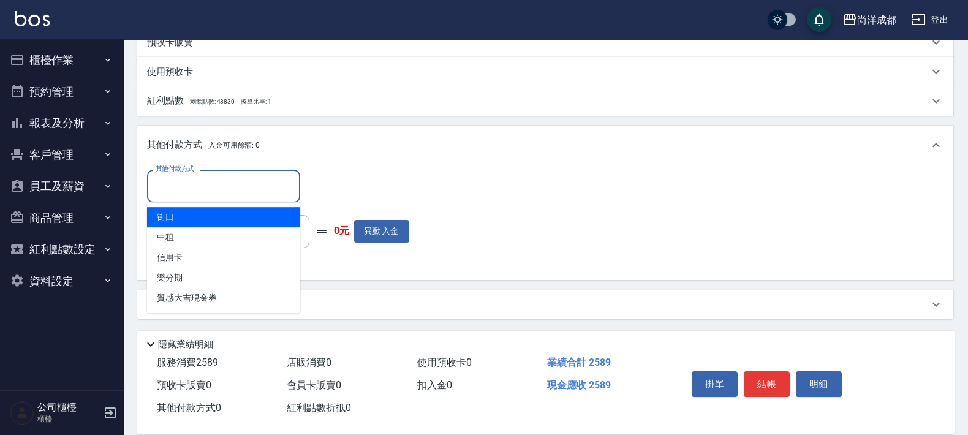
drag, startPoint x: 265, startPoint y: 184, endPoint x: 257, endPoint y: 233, distance: 49.6
click at [265, 186] on input "其他付款方式" at bounding box center [223, 185] width 142 height 21
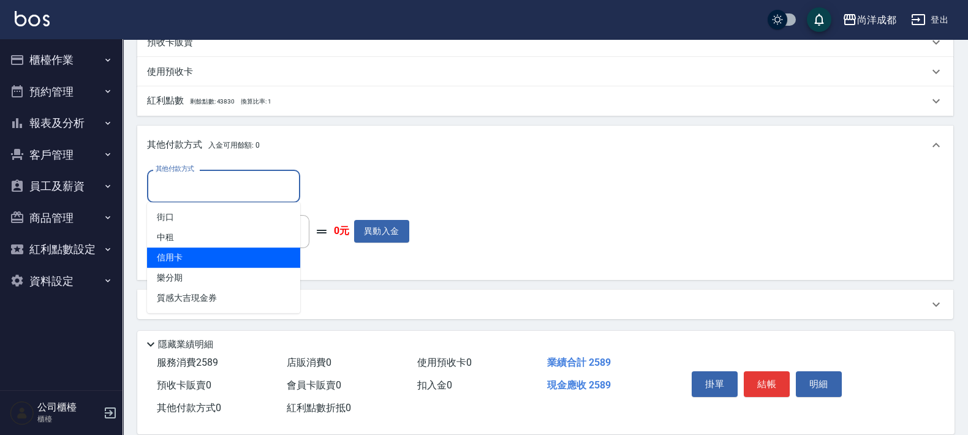
click at [257, 254] on span "信用卡" at bounding box center [223, 257] width 153 height 20
type input "信用卡"
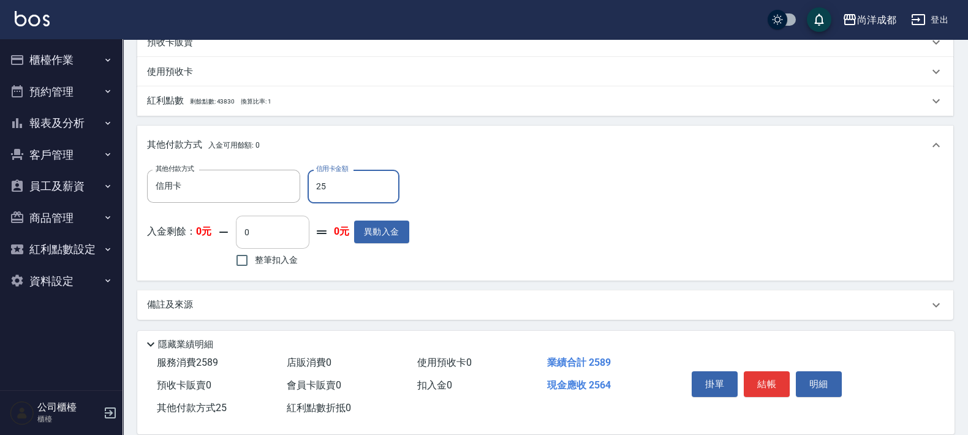
type input "258"
type input "230"
type input "2589"
type input "0"
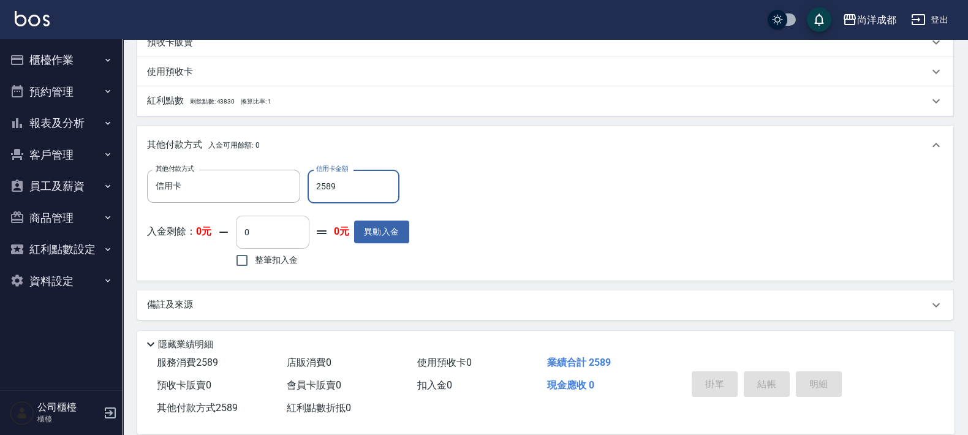
type input "2025/10/09 16:45"
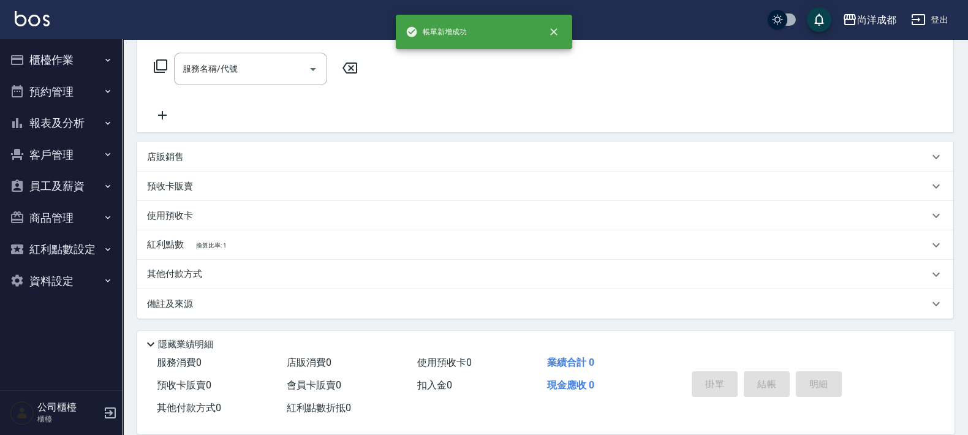
scroll to position [0, 0]
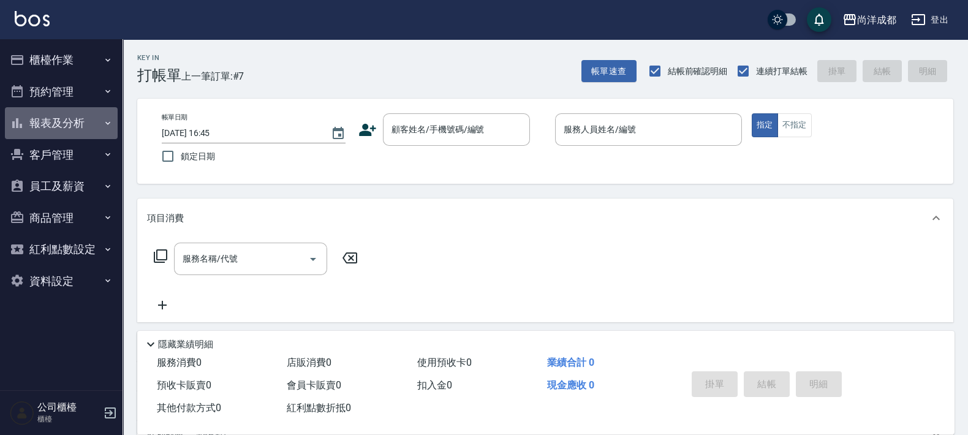
click at [77, 113] on button "報表及分析" at bounding box center [61, 123] width 113 height 32
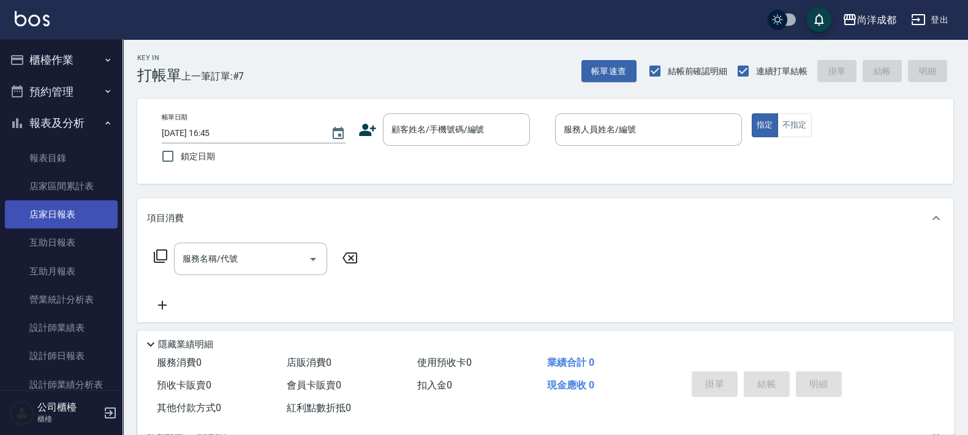
click at [70, 216] on link "店家日報表" at bounding box center [61, 214] width 113 height 28
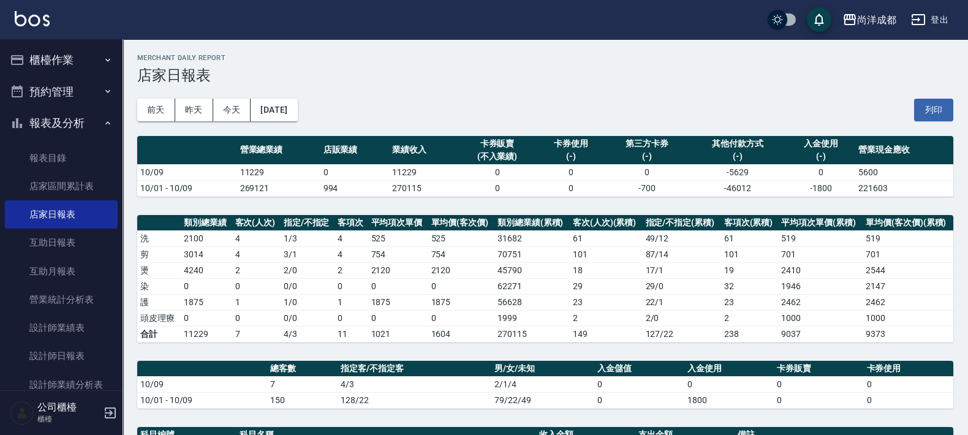
scroll to position [230, 0]
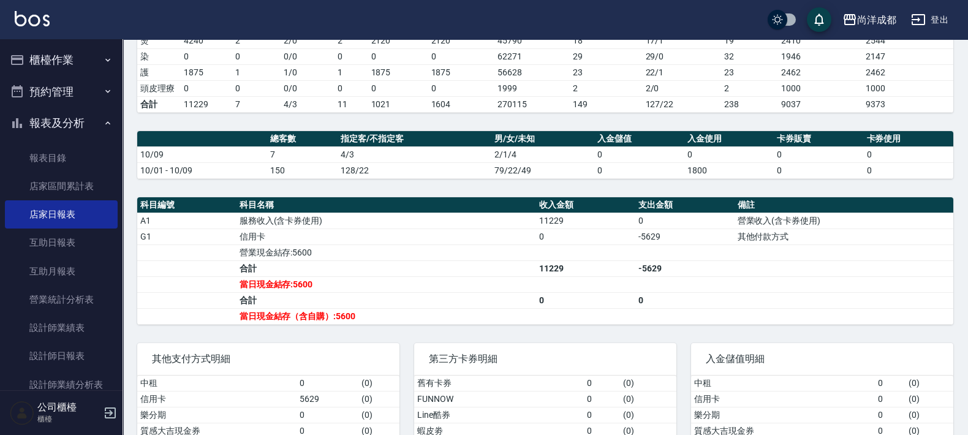
drag, startPoint x: 37, startPoint y: 51, endPoint x: 61, endPoint y: 63, distance: 26.8
click at [40, 52] on button "櫃檯作業" at bounding box center [61, 60] width 113 height 32
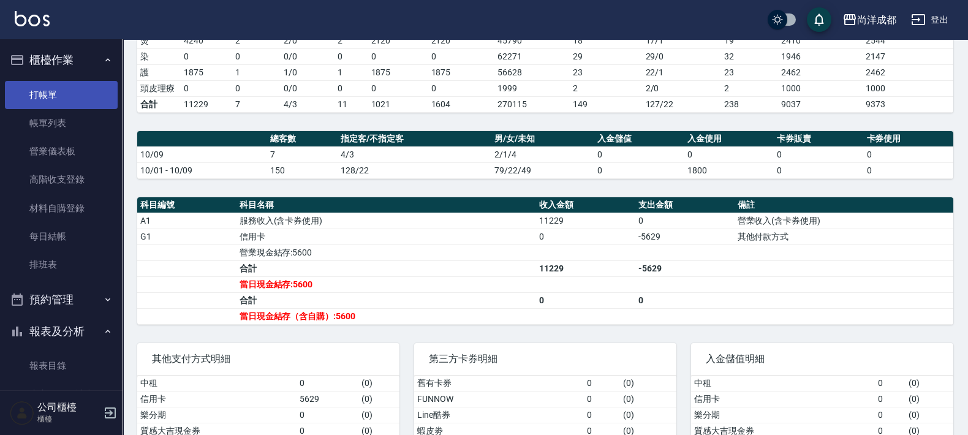
click at [99, 105] on link "打帳單" at bounding box center [61, 95] width 113 height 28
